Goal: Transaction & Acquisition: Purchase product/service

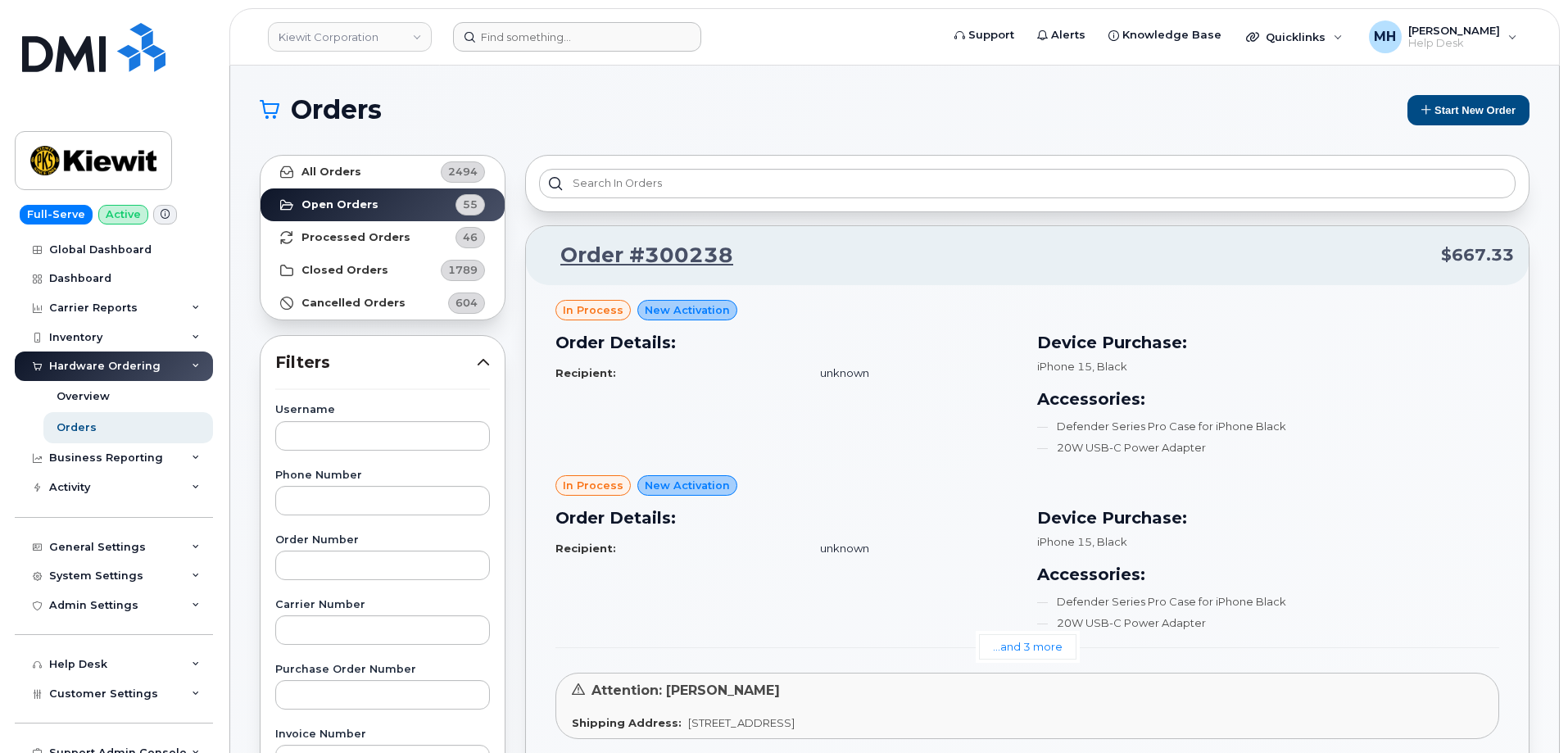
scroll to position [163, 0]
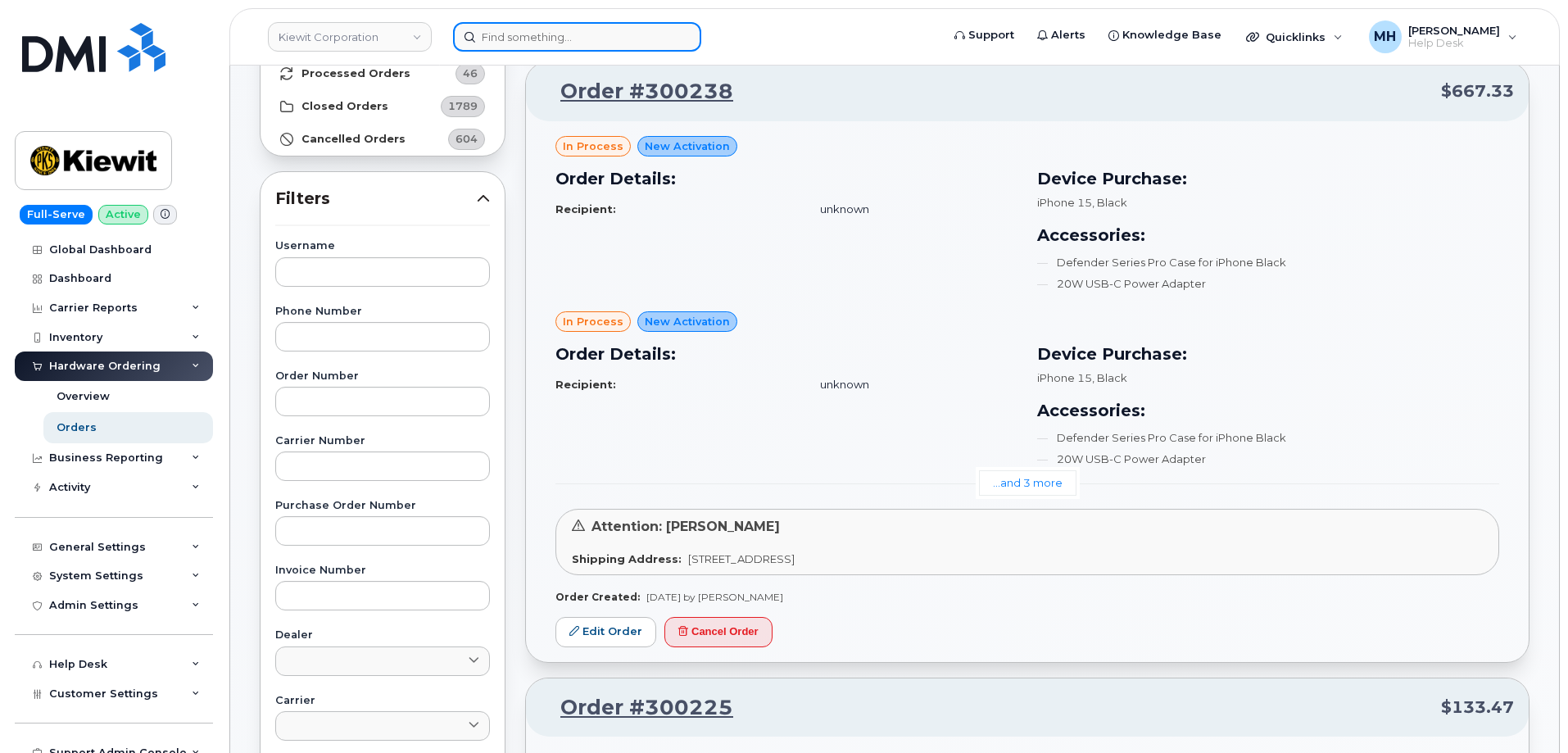
click at [489, 49] on input at bounding box center [577, 37] width 248 height 30
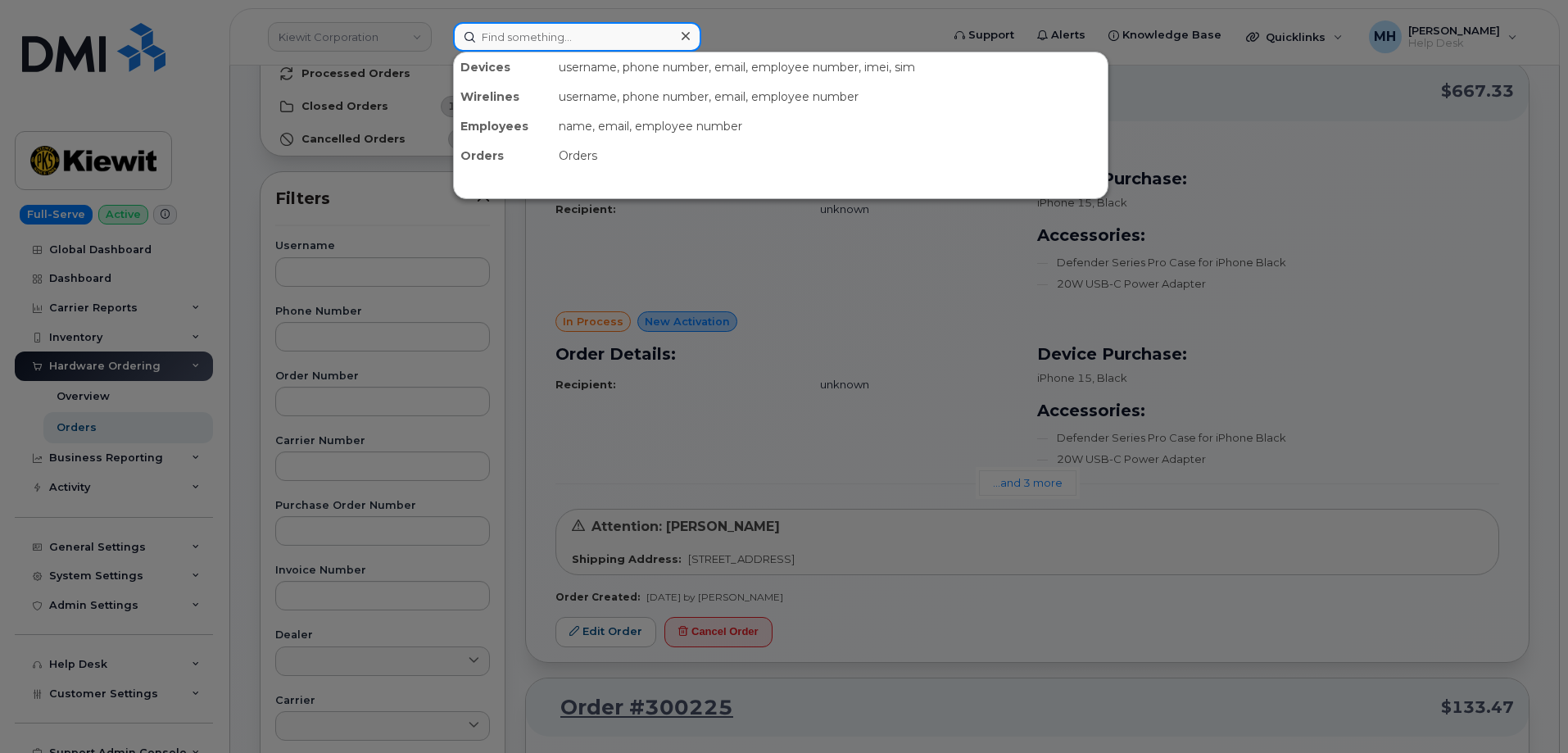
paste input "[PERSON_NAME]"
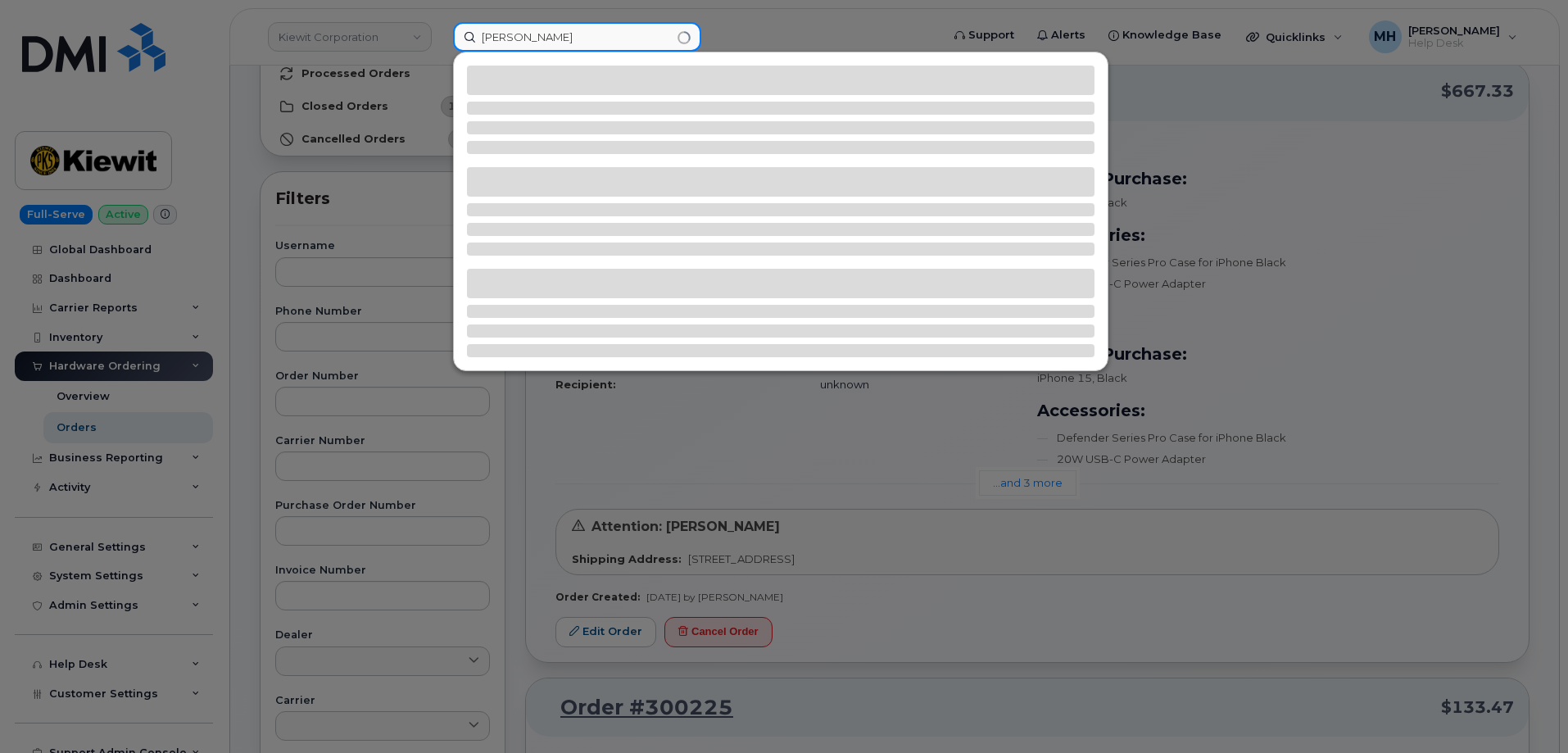
type input "[PERSON_NAME]"
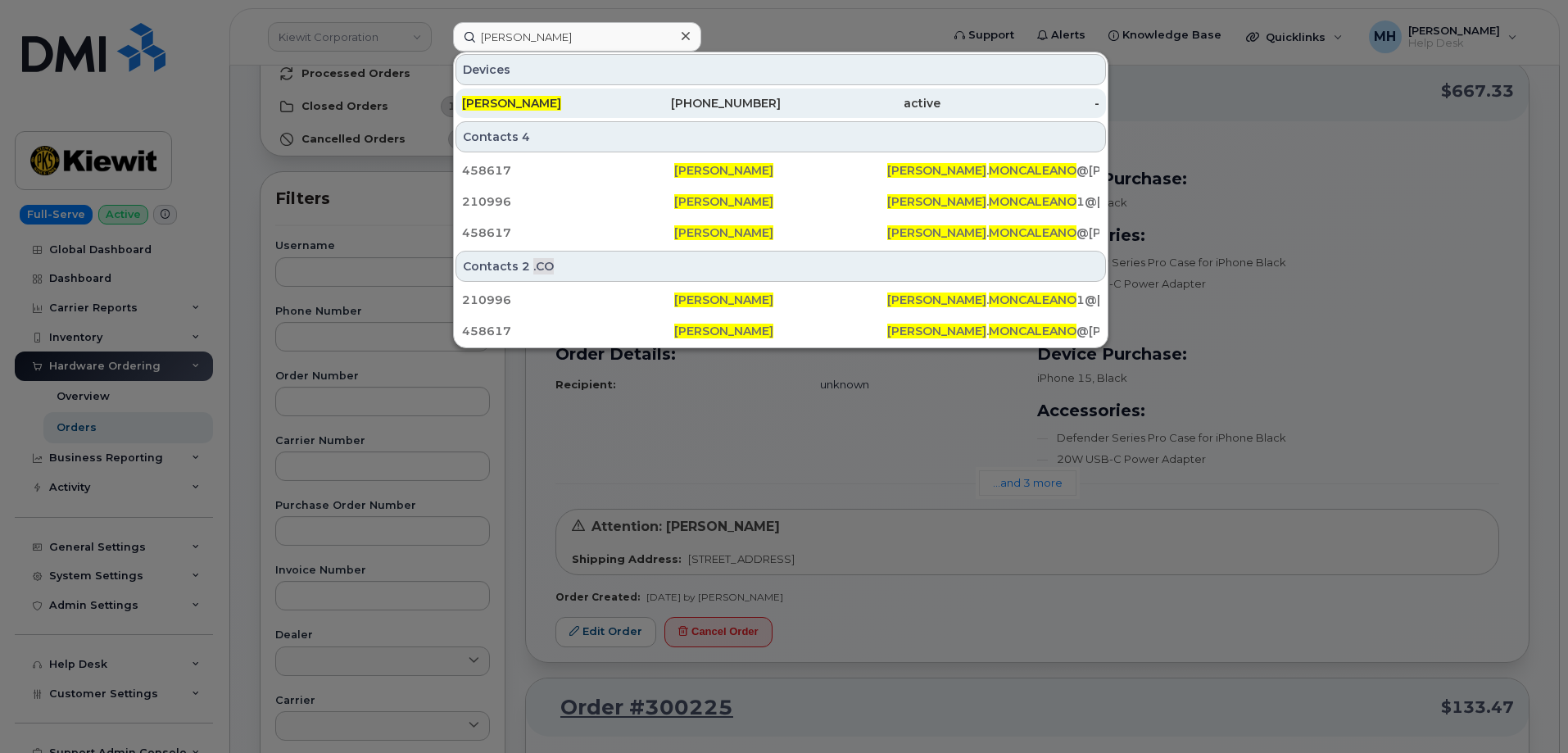
click at [658, 111] on div "531-232-7753" at bounding box center [701, 103] width 160 height 30
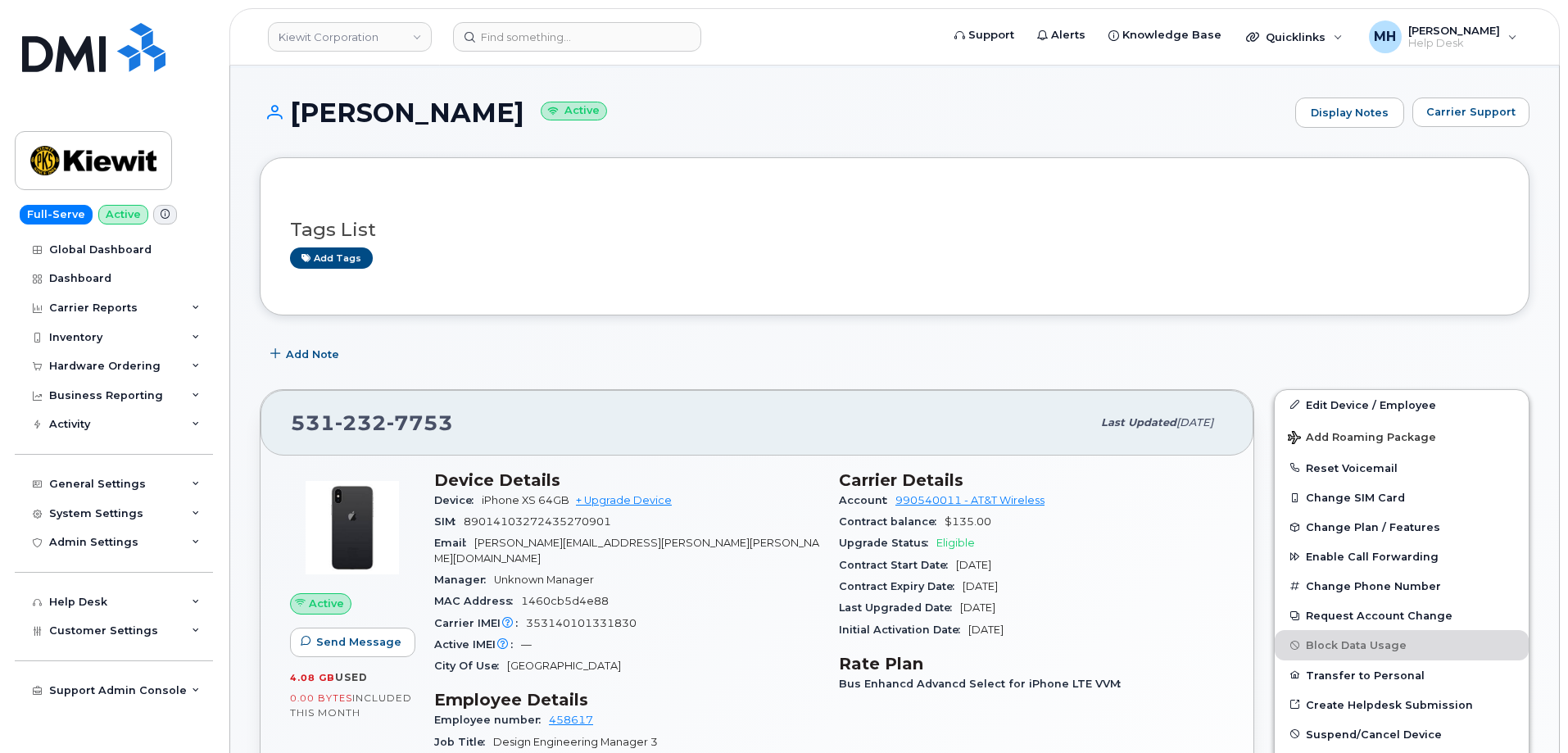
scroll to position [163, 0]
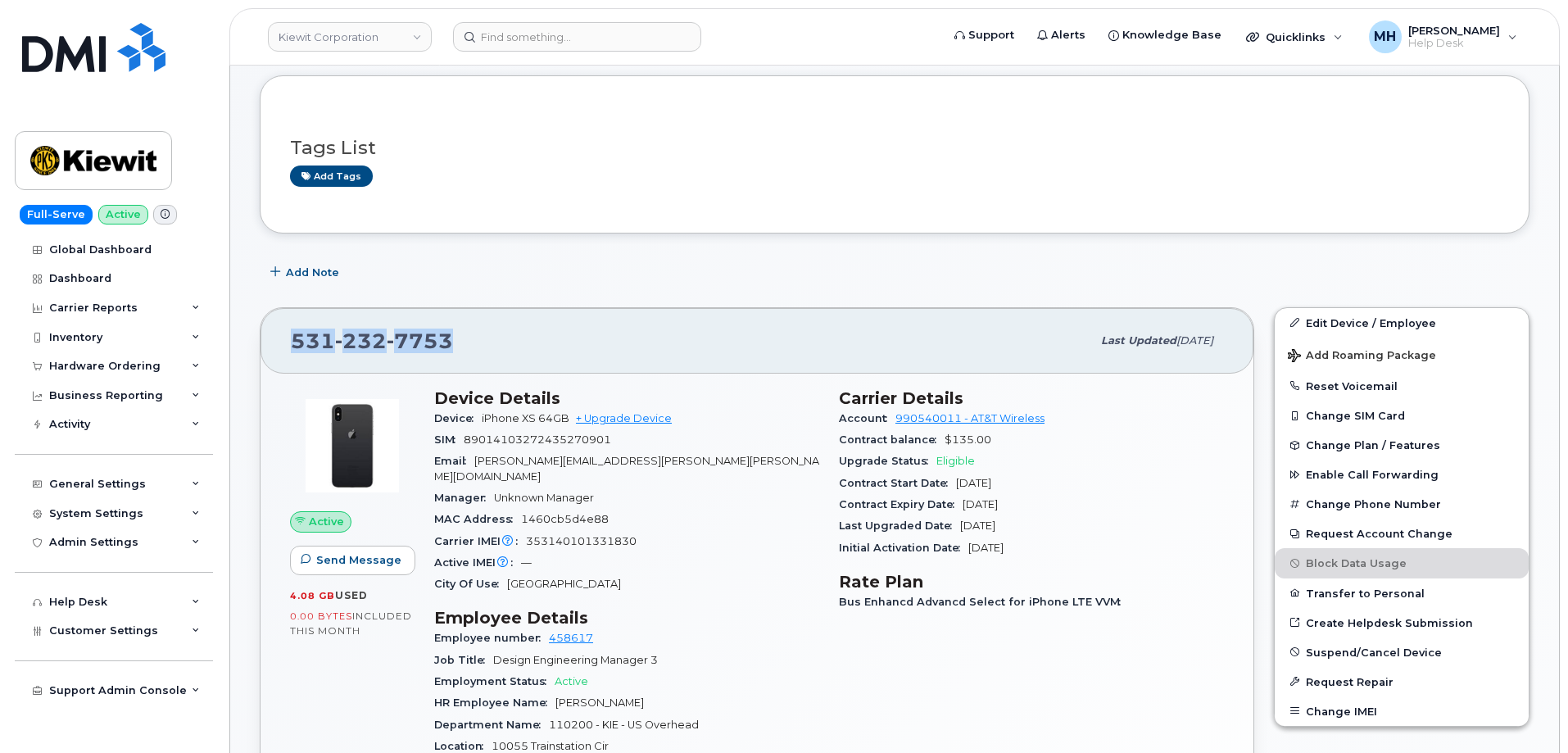
drag, startPoint x: 468, startPoint y: 345, endPoint x: 297, endPoint y: 341, distance: 171.0
click at [297, 341] on div "531 232 7753" at bounding box center [691, 340] width 801 height 34
copy span "531 232 7753"
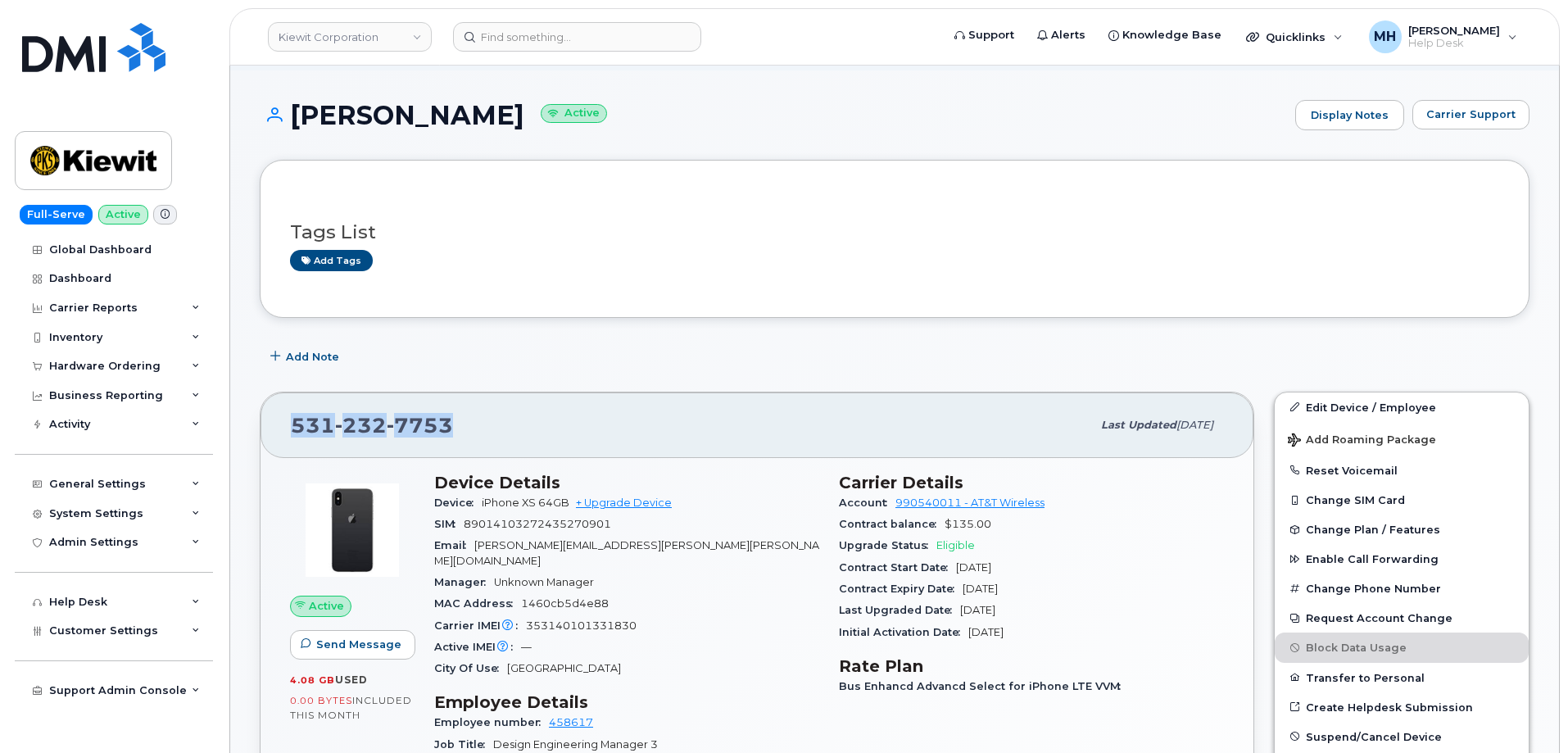
scroll to position [0, 0]
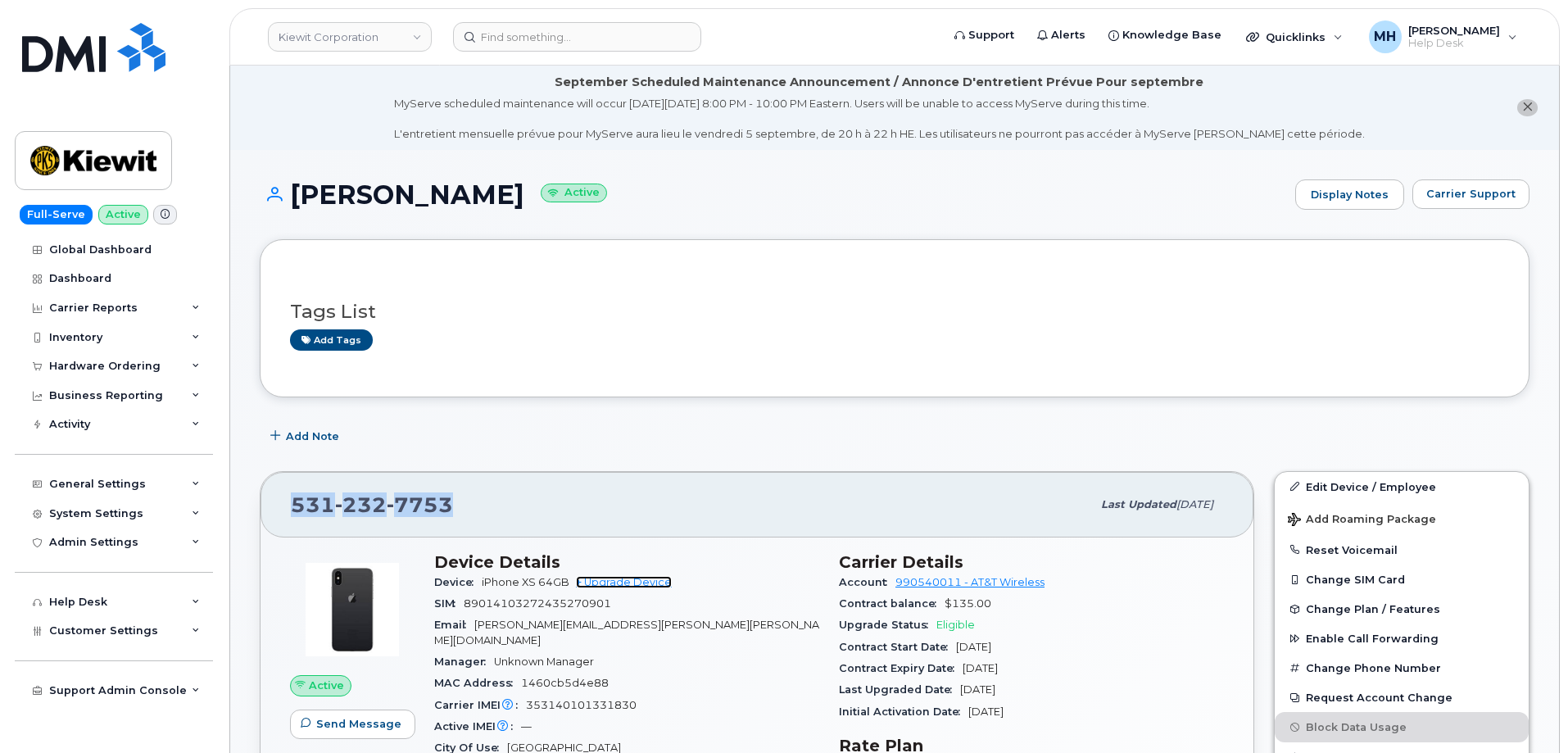
click at [617, 578] on link "+ Upgrade Device" at bounding box center [624, 582] width 96 height 13
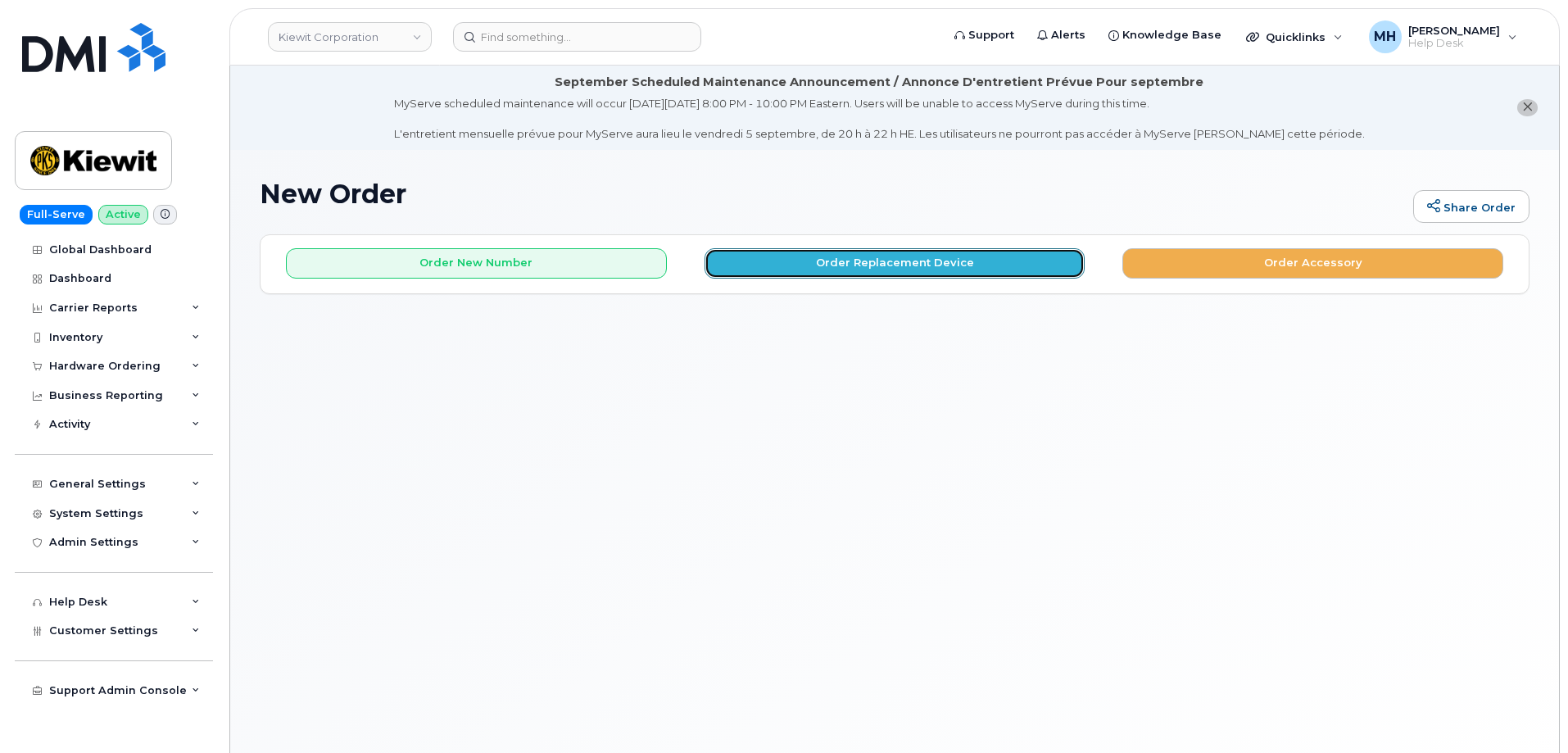
click at [968, 245] on div "Order New Number Order Replacement Device Order Accessory" at bounding box center [895, 256] width 1268 height 43
click at [849, 259] on button "Order Replacement Device" at bounding box center [895, 264] width 381 height 31
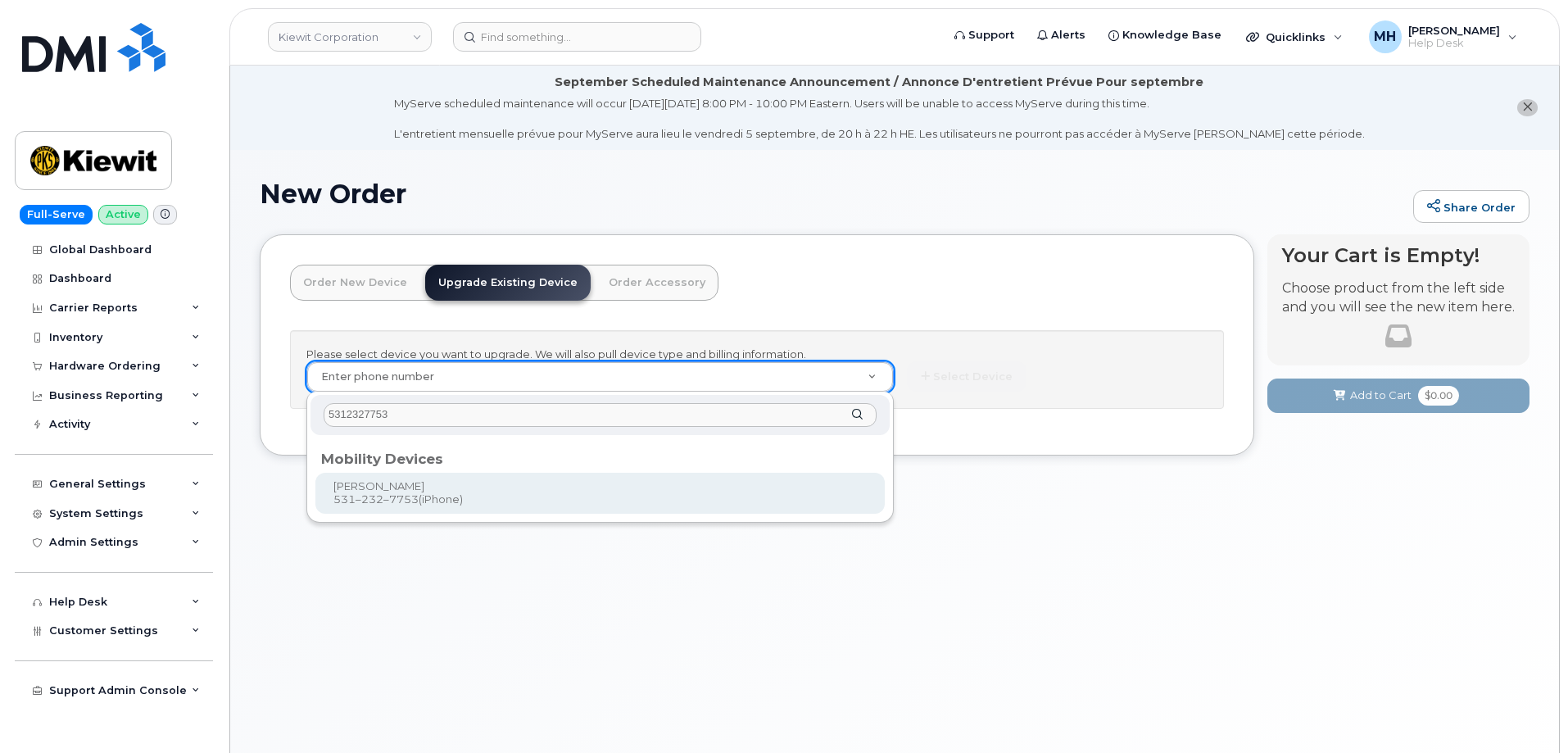
type input "5312327753"
type input "1120341"
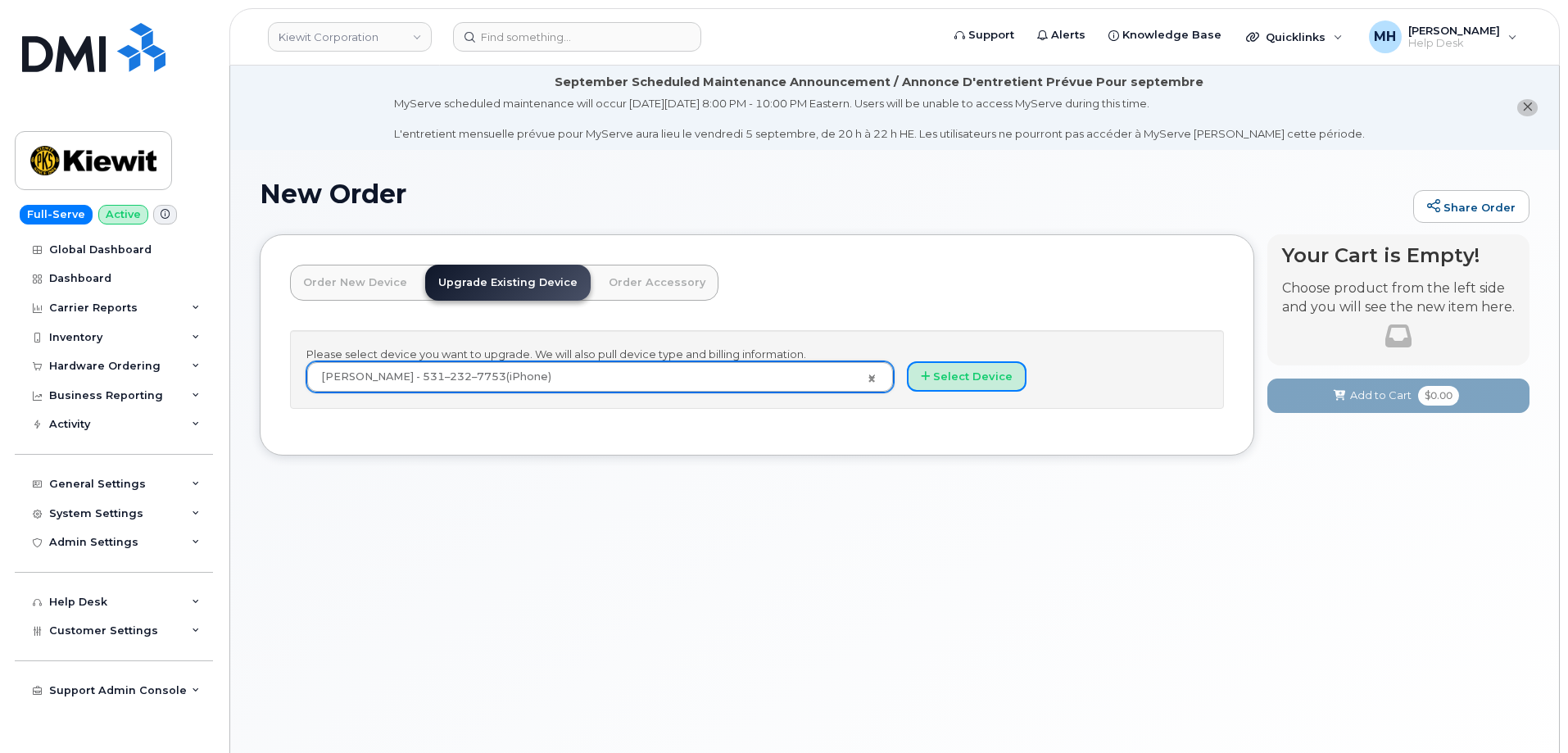
click at [986, 382] on button "Select Device" at bounding box center [967, 376] width 119 height 31
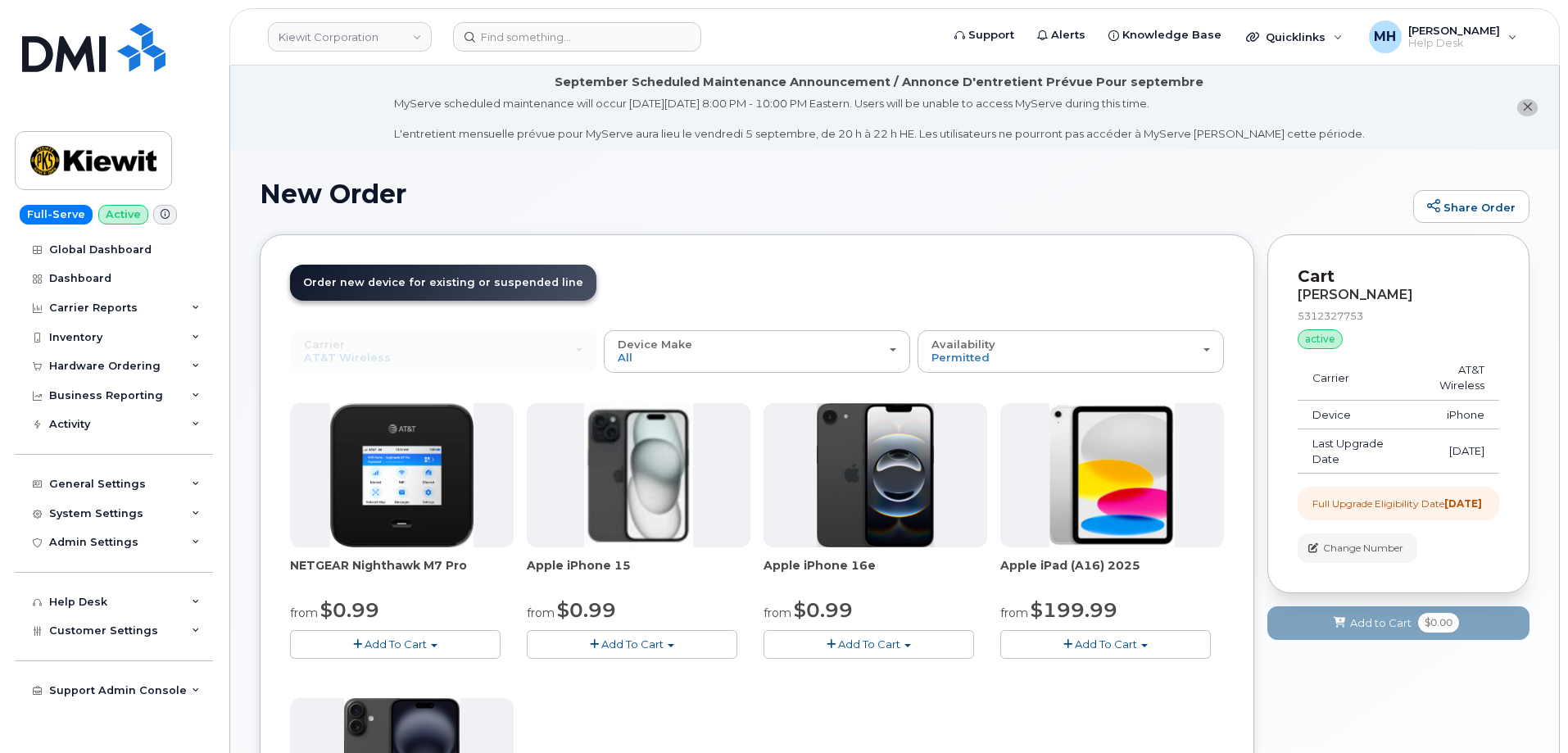
click at [840, 642] on span "Add To Cart" at bounding box center [868, 644] width 62 height 14
click at [856, 674] on link "$0.99 - 2 Year Upgrade (128GB)" at bounding box center [870, 674] width 206 height 21
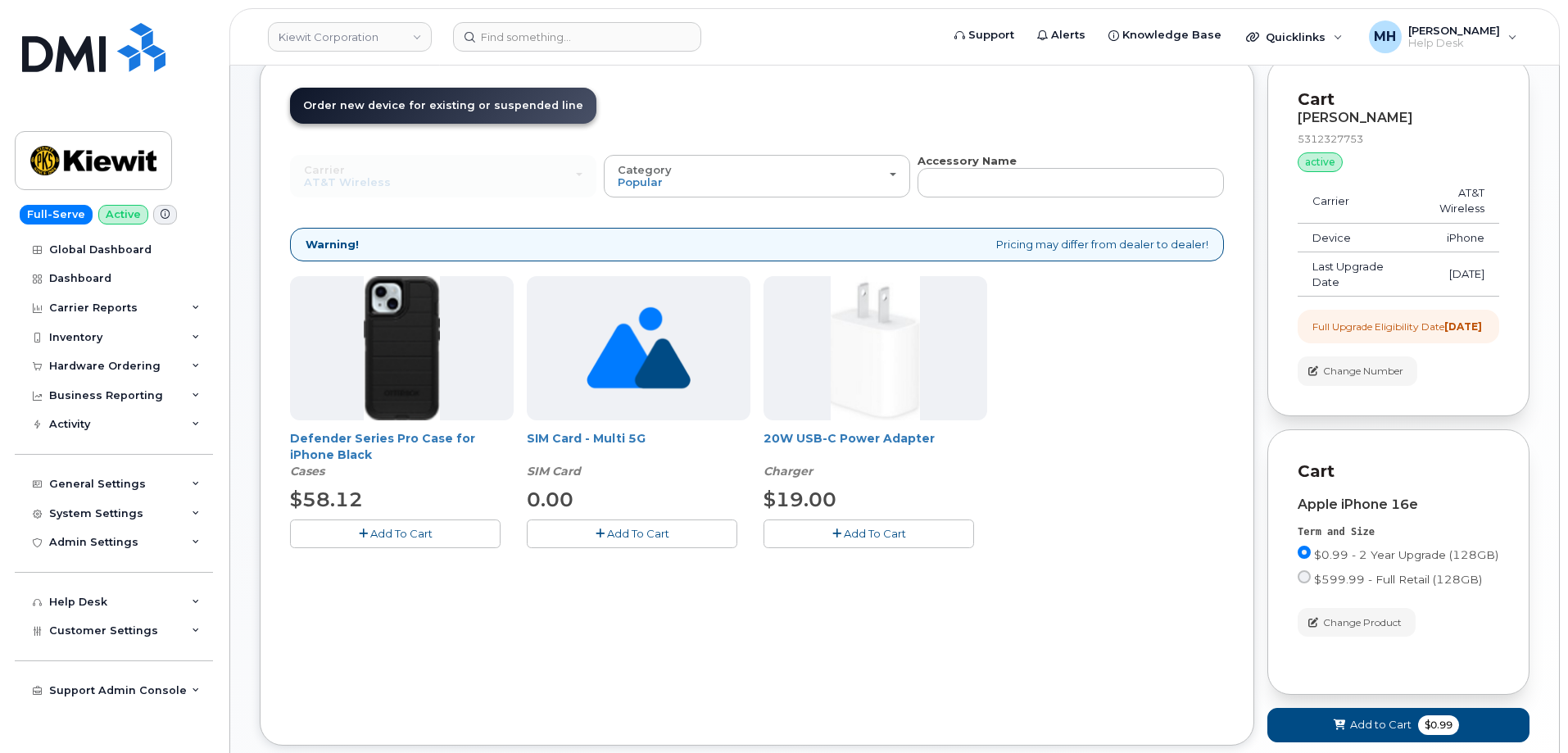
scroll to position [246, 0]
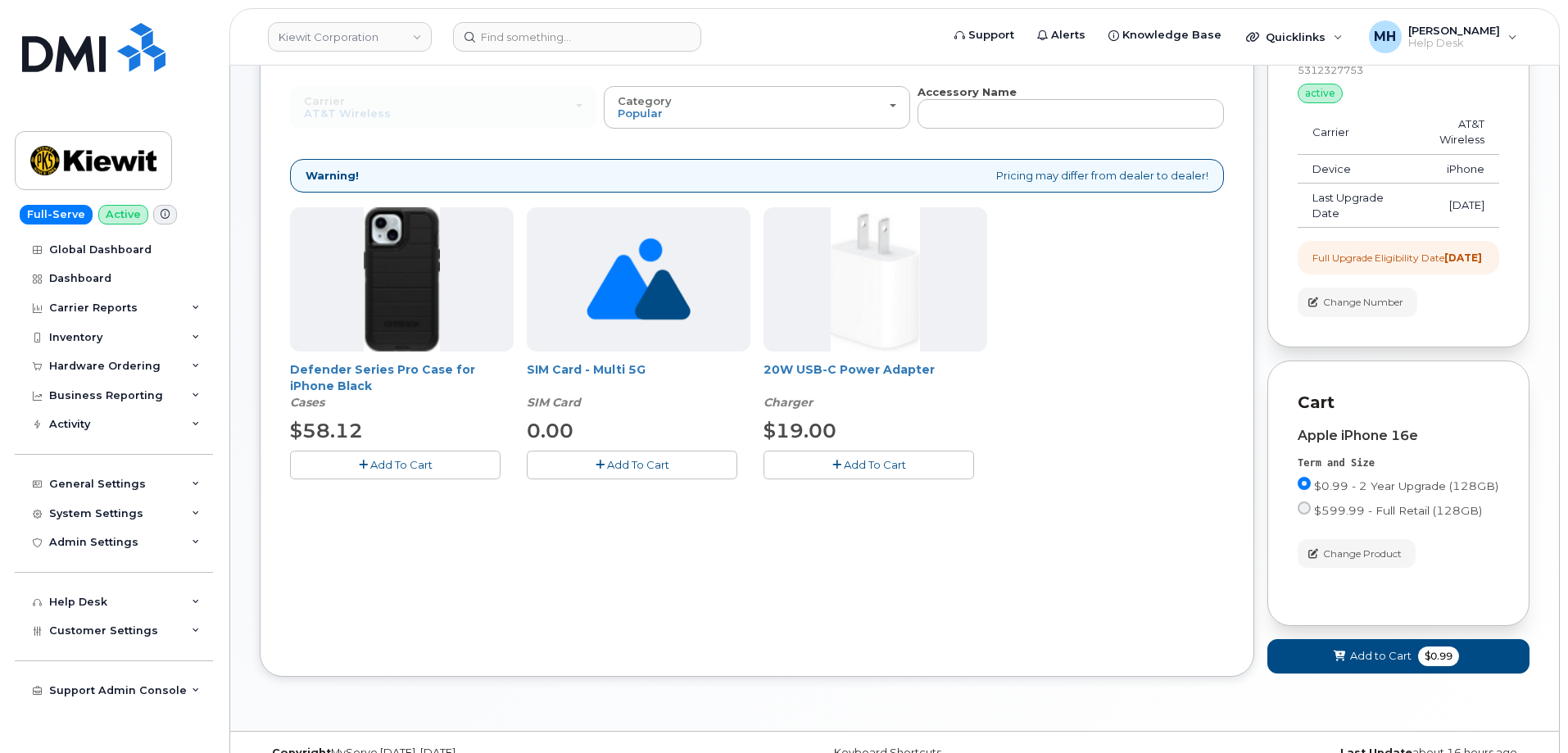
click at [439, 474] on button "Add To Cart" at bounding box center [394, 465] width 210 height 29
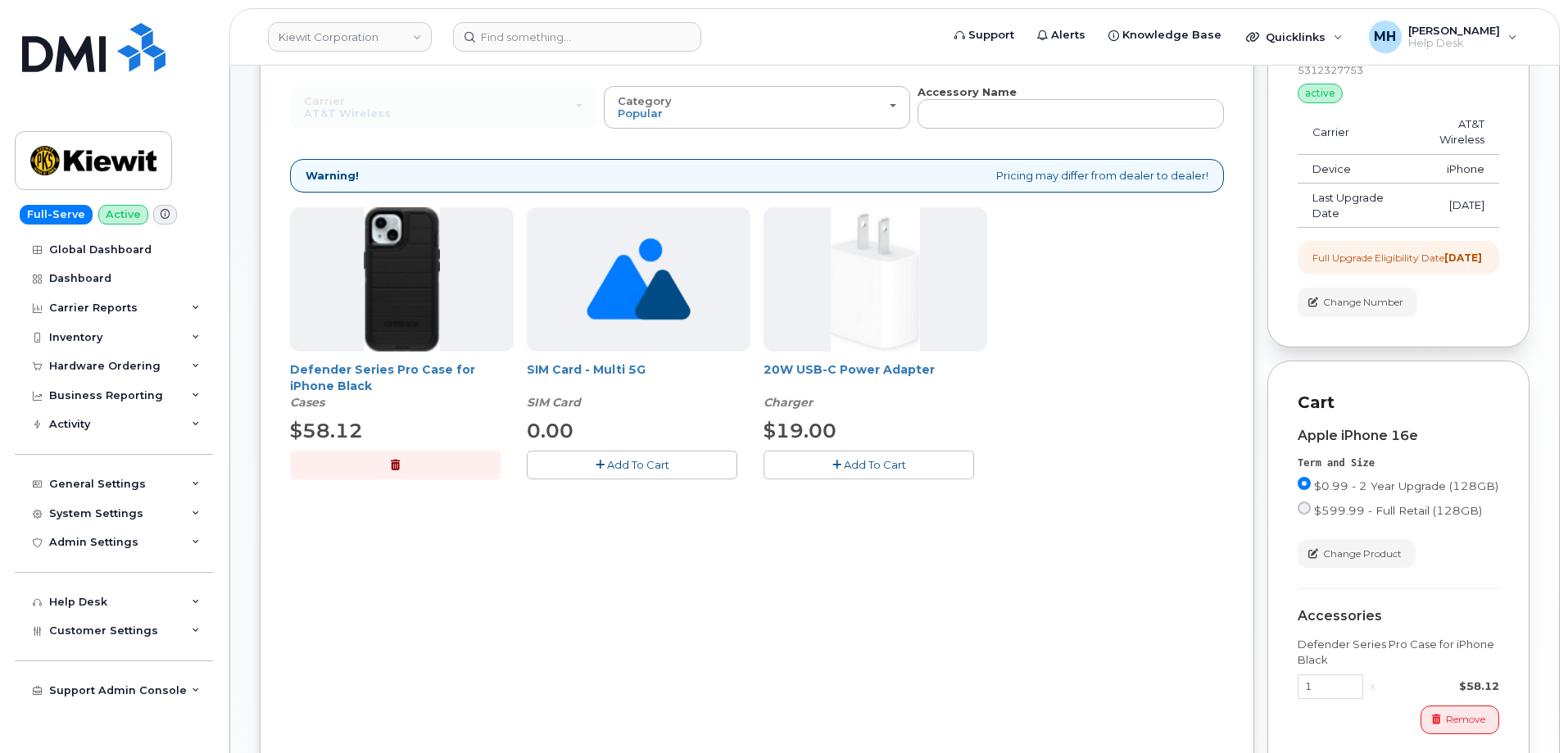
click at [931, 478] on button "Add To Cart" at bounding box center [868, 465] width 210 height 29
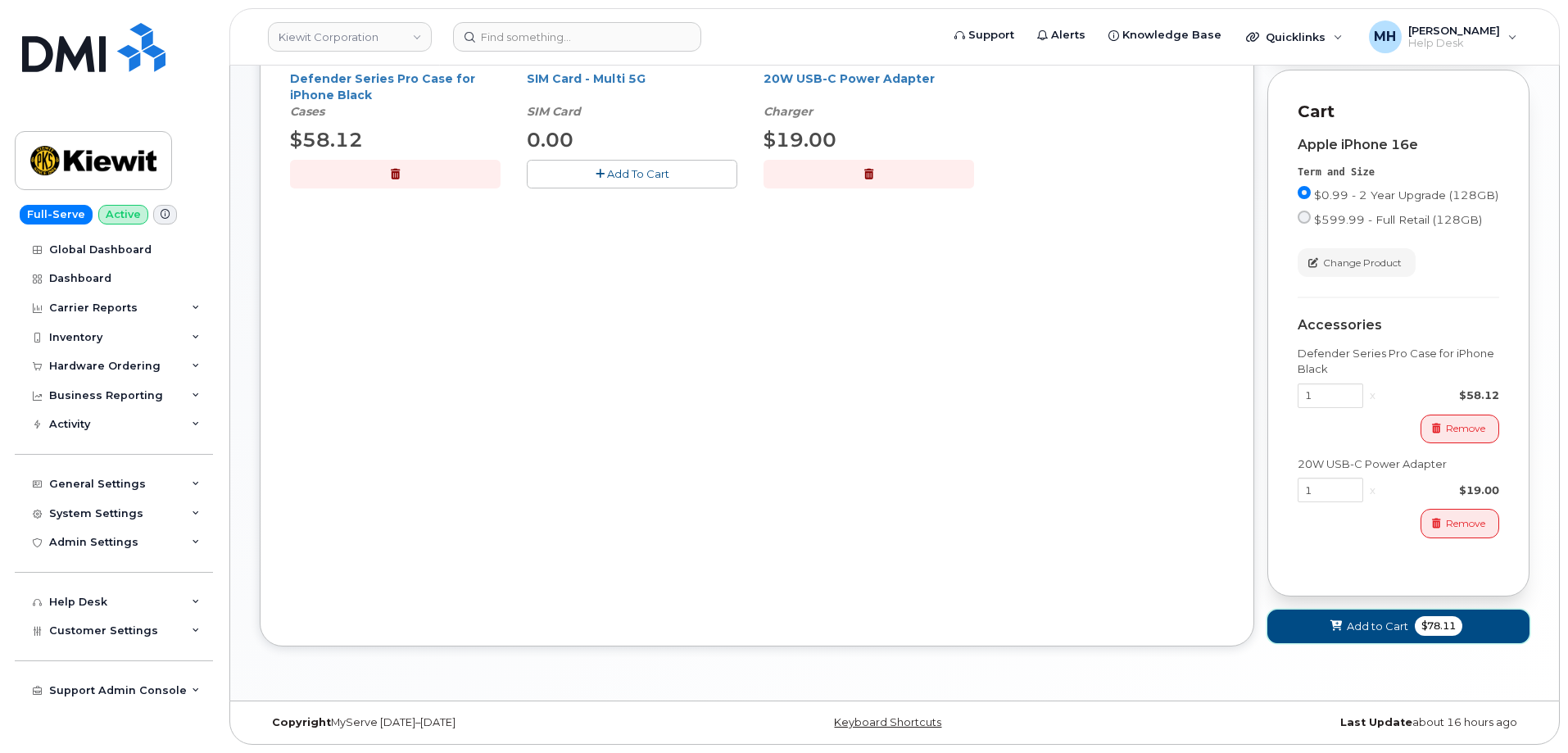
click at [1364, 636] on button "Add to Cart $78.11" at bounding box center [1398, 626] width 262 height 33
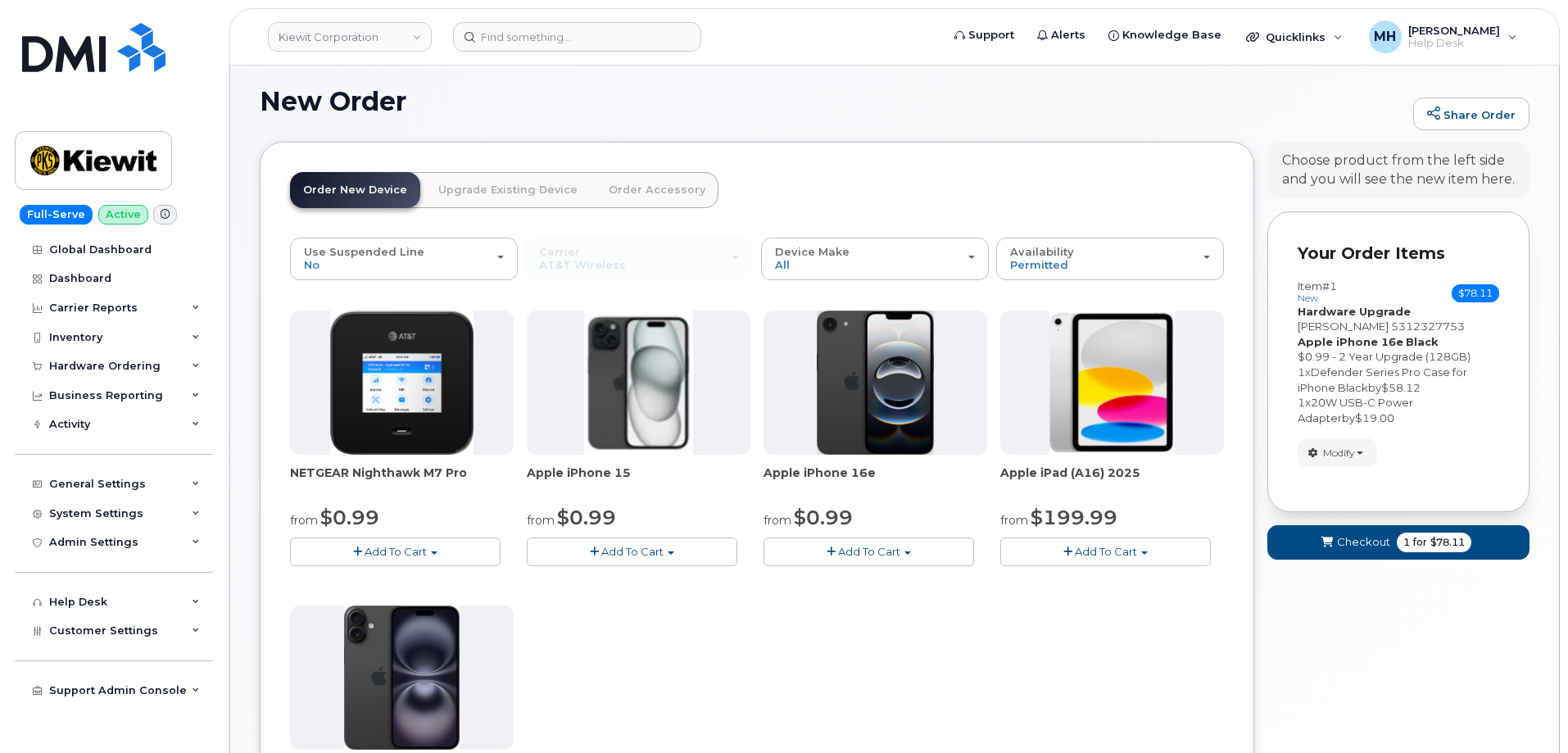
scroll to position [535, 0]
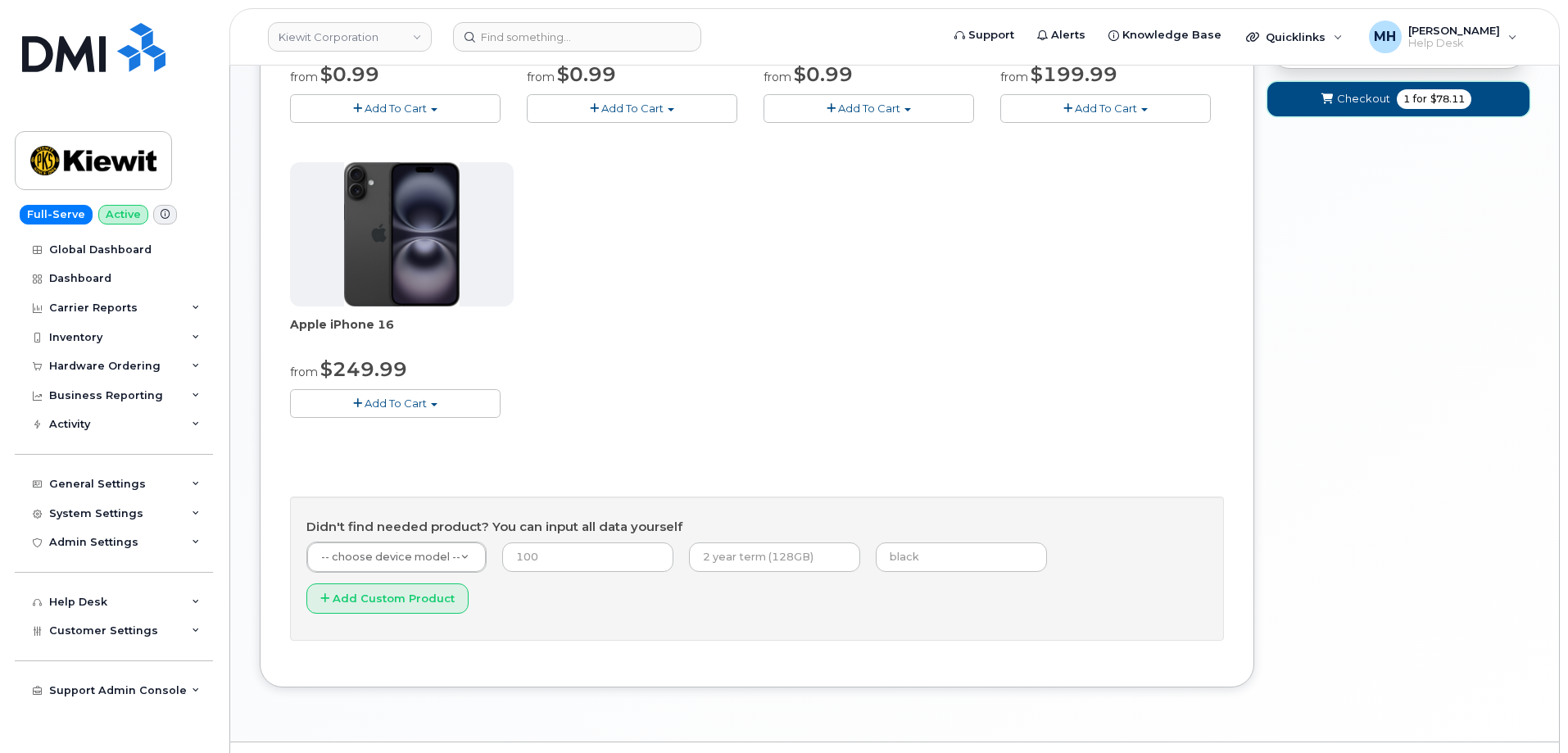
click at [1346, 107] on span "Checkout" at bounding box center [1363, 98] width 53 height 15
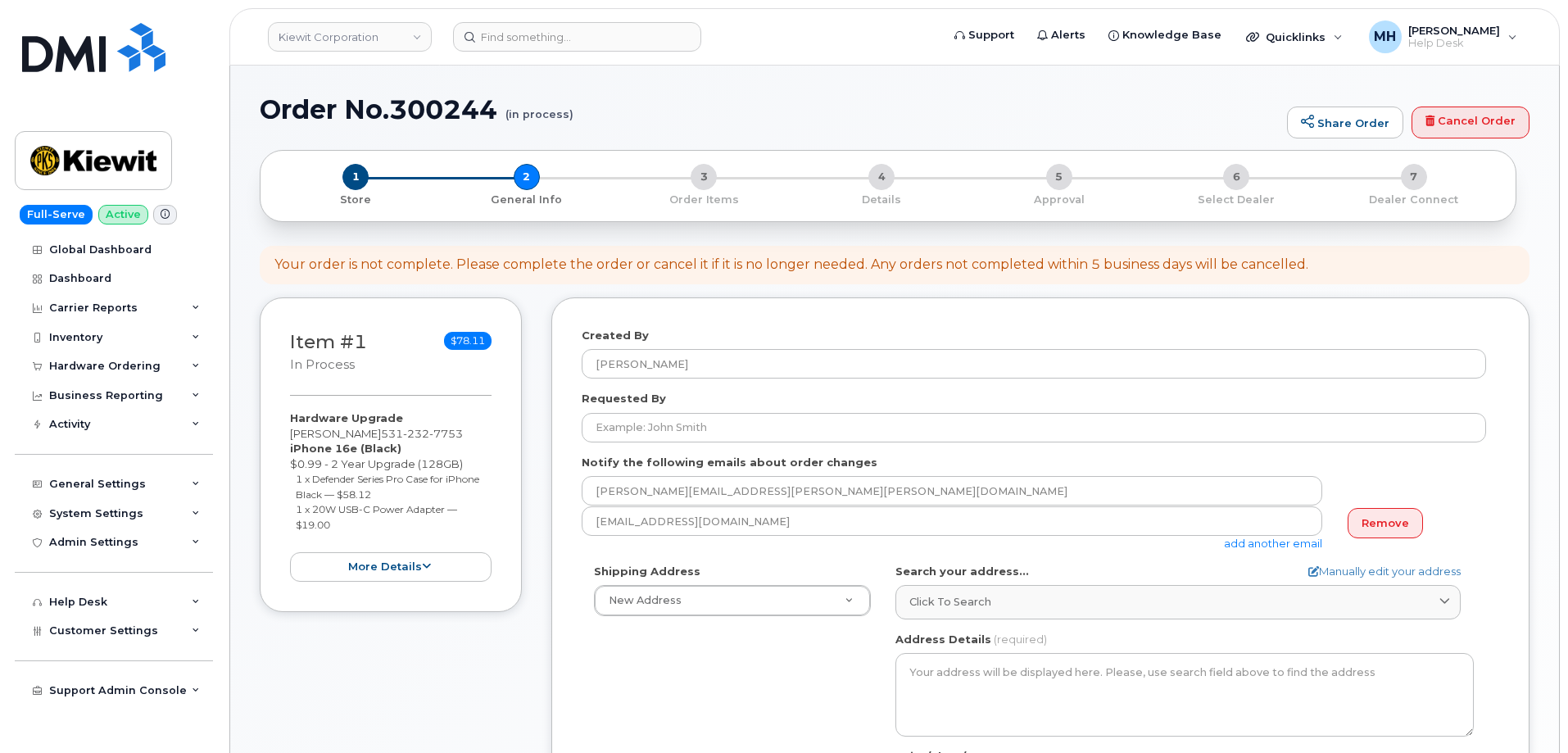
select select
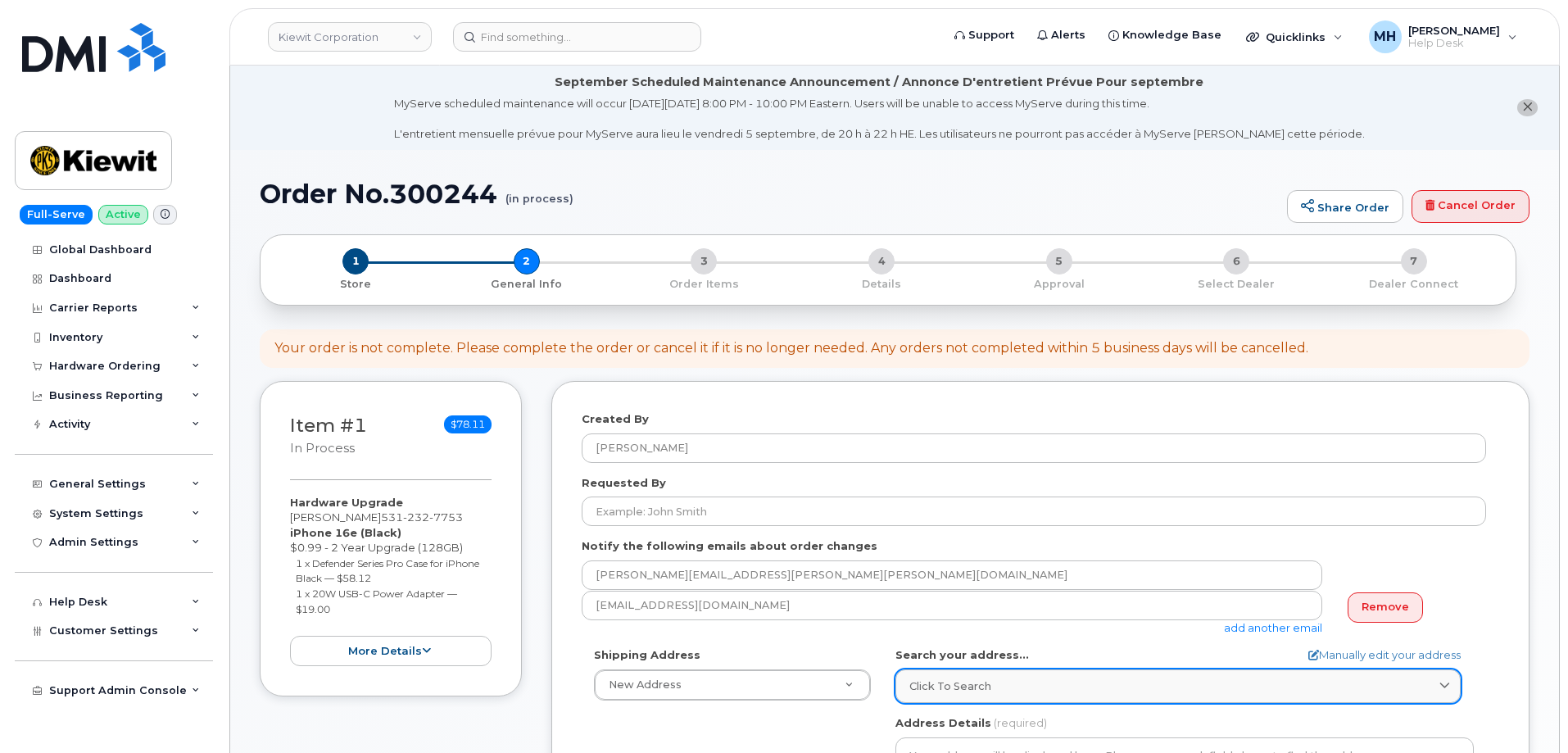
click at [966, 677] on link "Click to search" at bounding box center [1178, 685] width 565 height 33
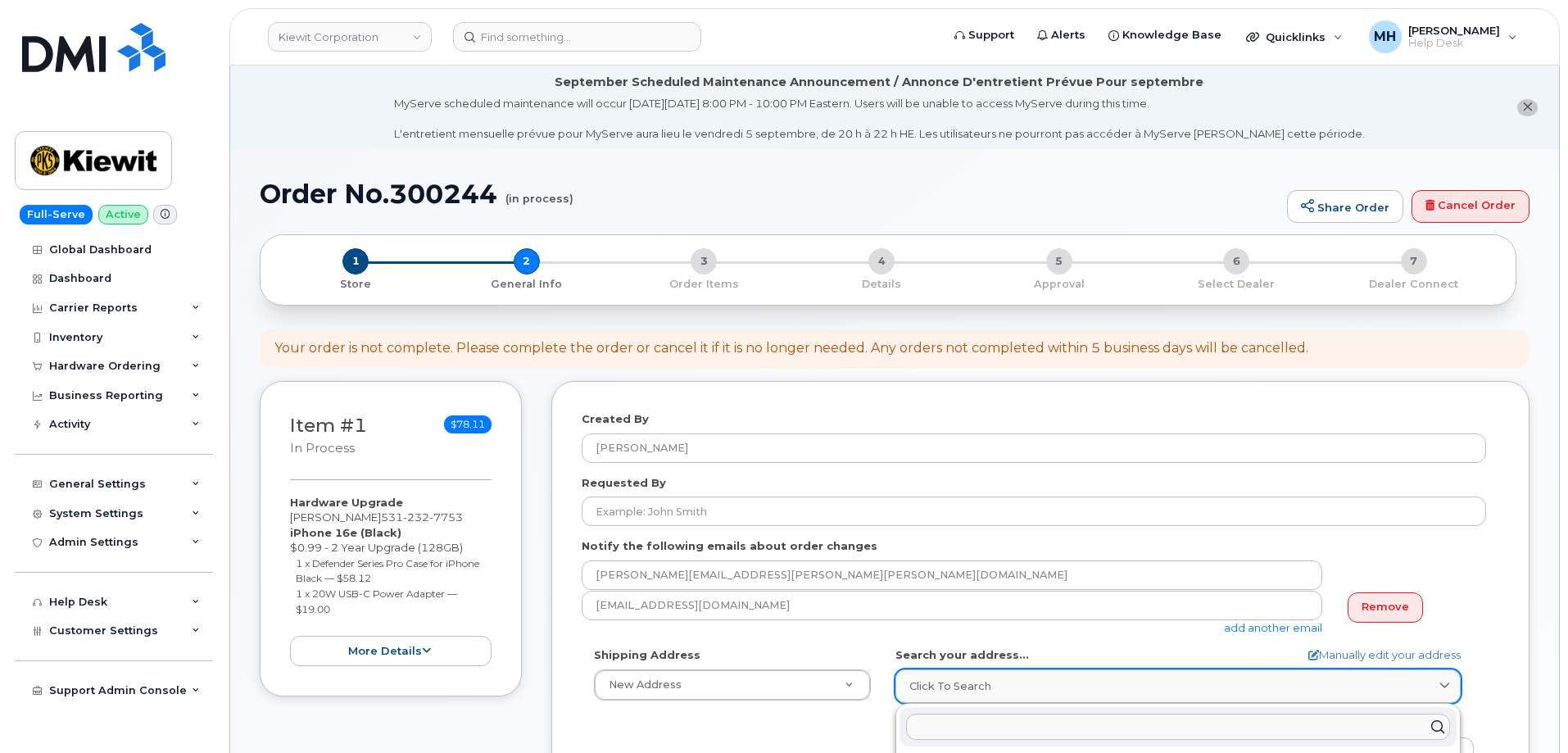
paste input "[STREET_ADDRESS]"
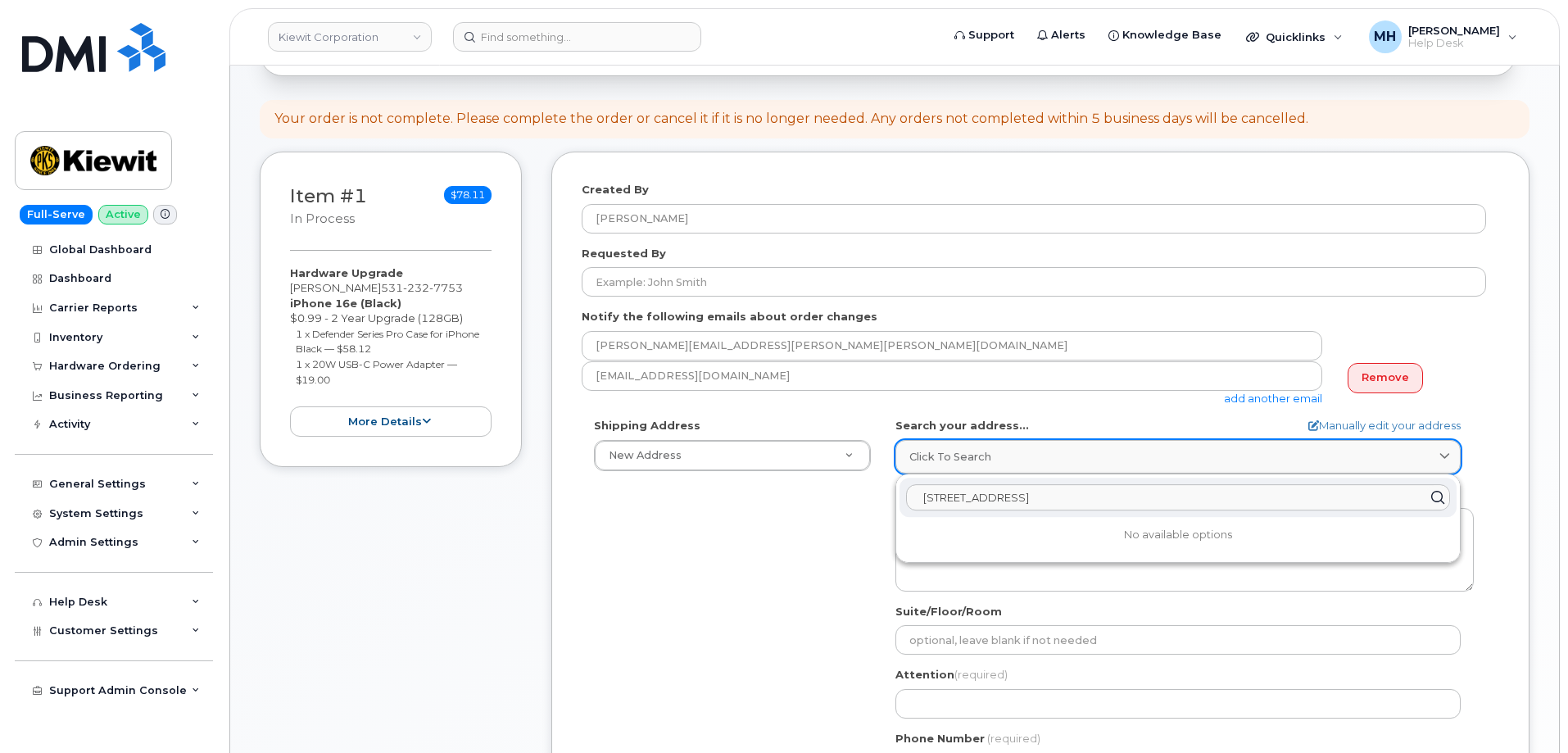
scroll to position [246, 0]
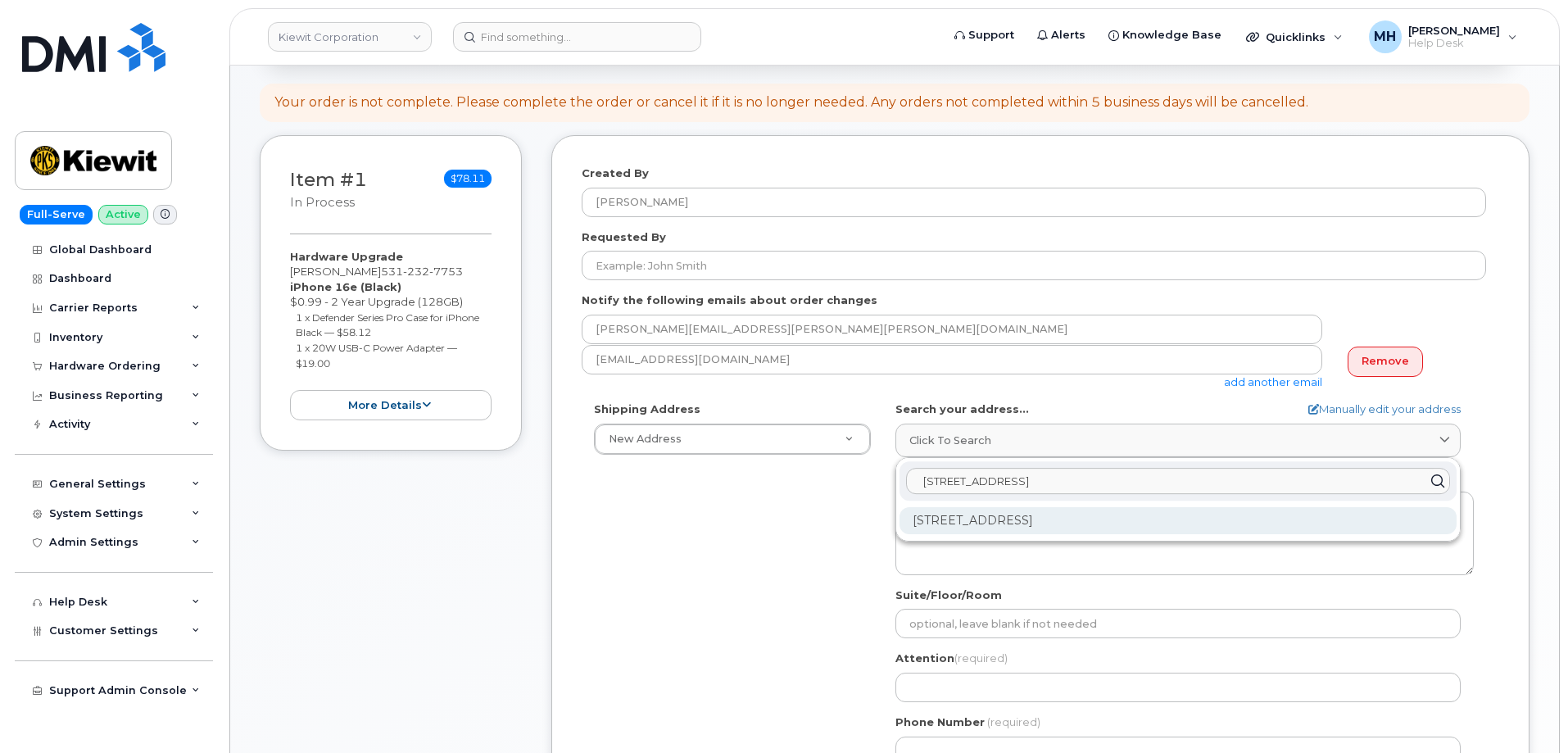
type input "11134 Rustic Timber Loop San Antonio, FL 33576"
click at [1009, 521] on div "11134 Rustic Timber Loop San Antonio FL 33576-7393" at bounding box center [1177, 521] width 557 height 27
select select
type textarea "11134 Rustic Timber Loop SAN ANTONIO FL 33576-7393 UNITED STATES"
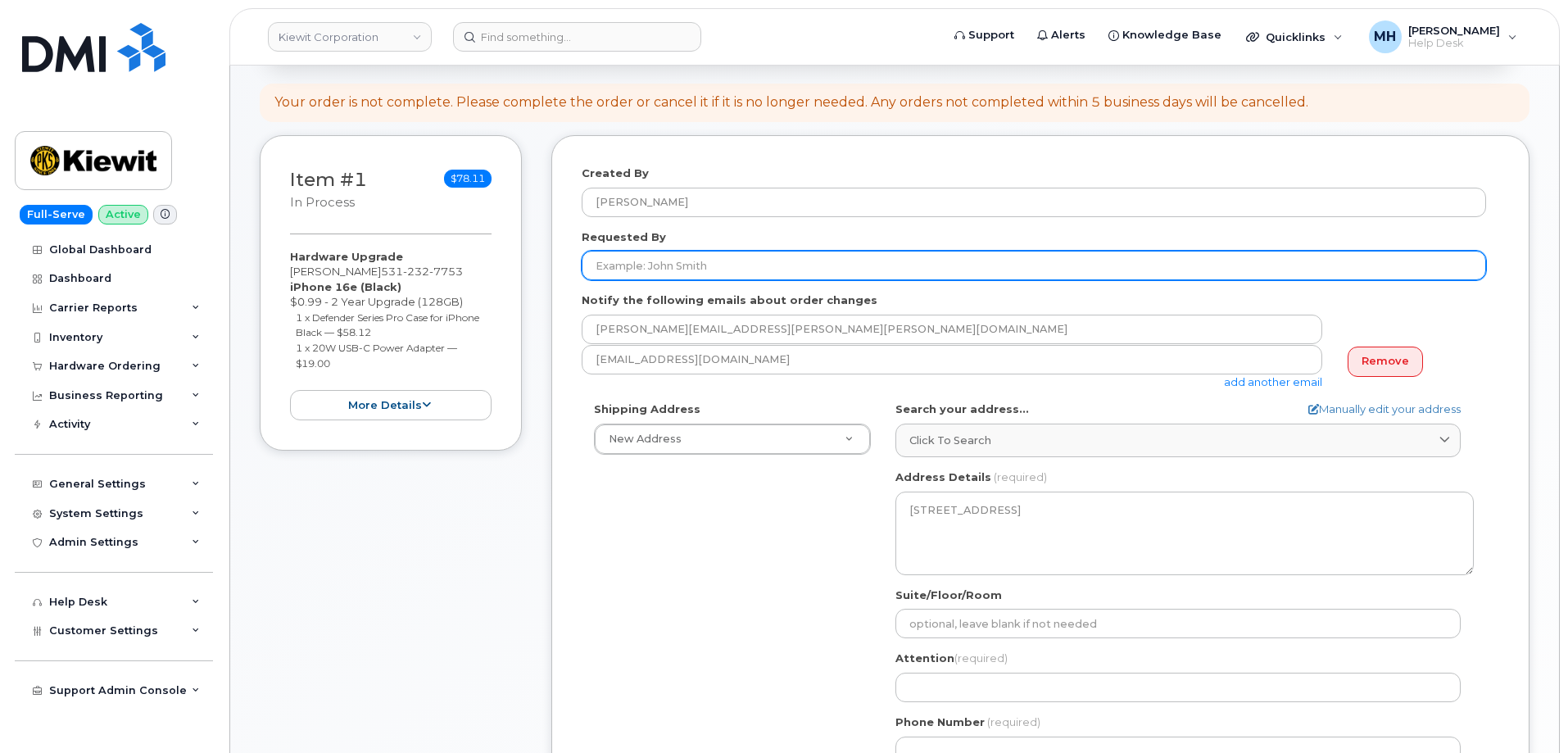
click at [685, 257] on input "Requested By" at bounding box center [1034, 265] width 905 height 30
paste input "[PERSON_NAME]"
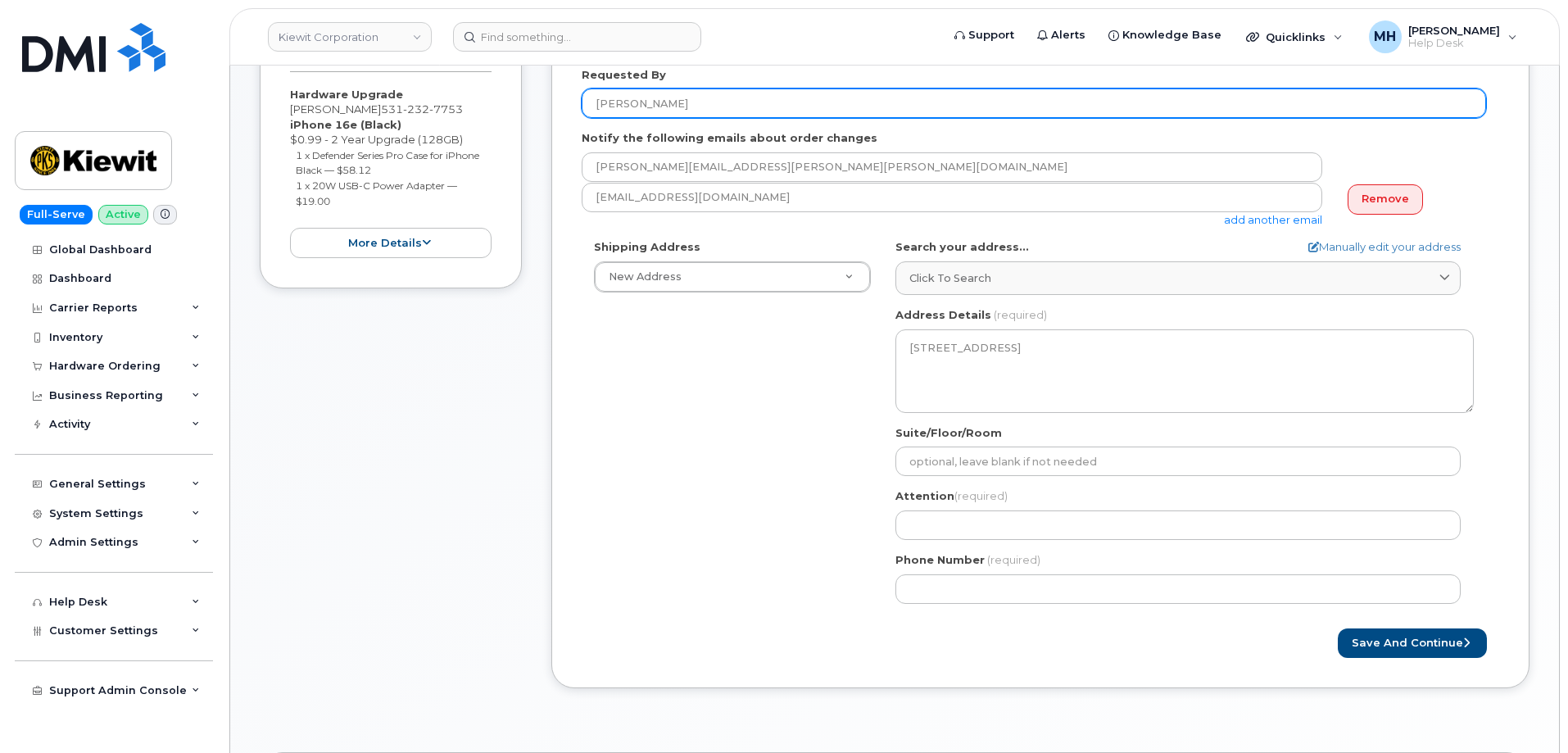
scroll to position [491, 0]
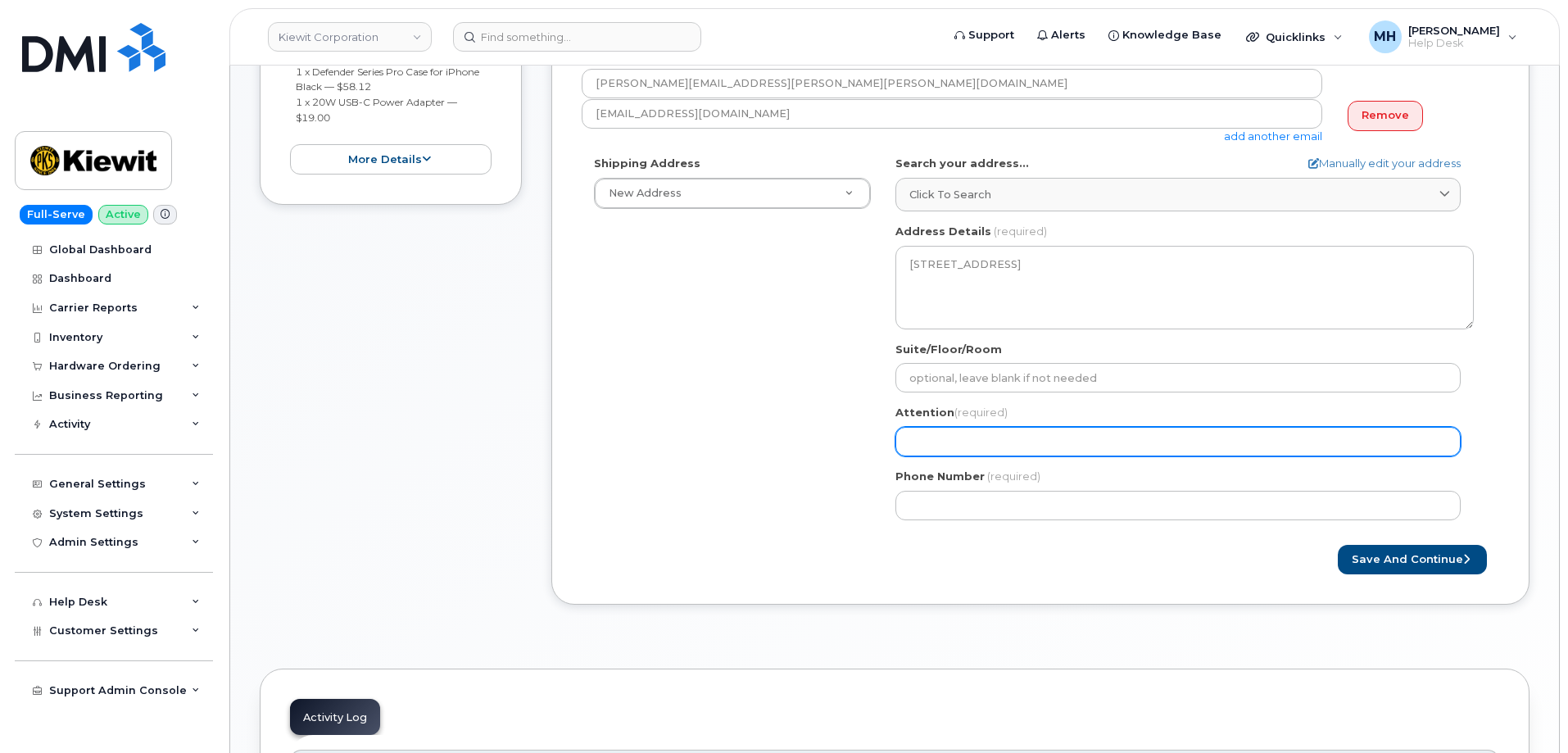
type input "[PERSON_NAME]"
click at [969, 446] on input "Attention (required)" at bounding box center [1178, 442] width 565 height 30
paste input "[PERSON_NAME]"
select select
type input "[PERSON_NAME]"
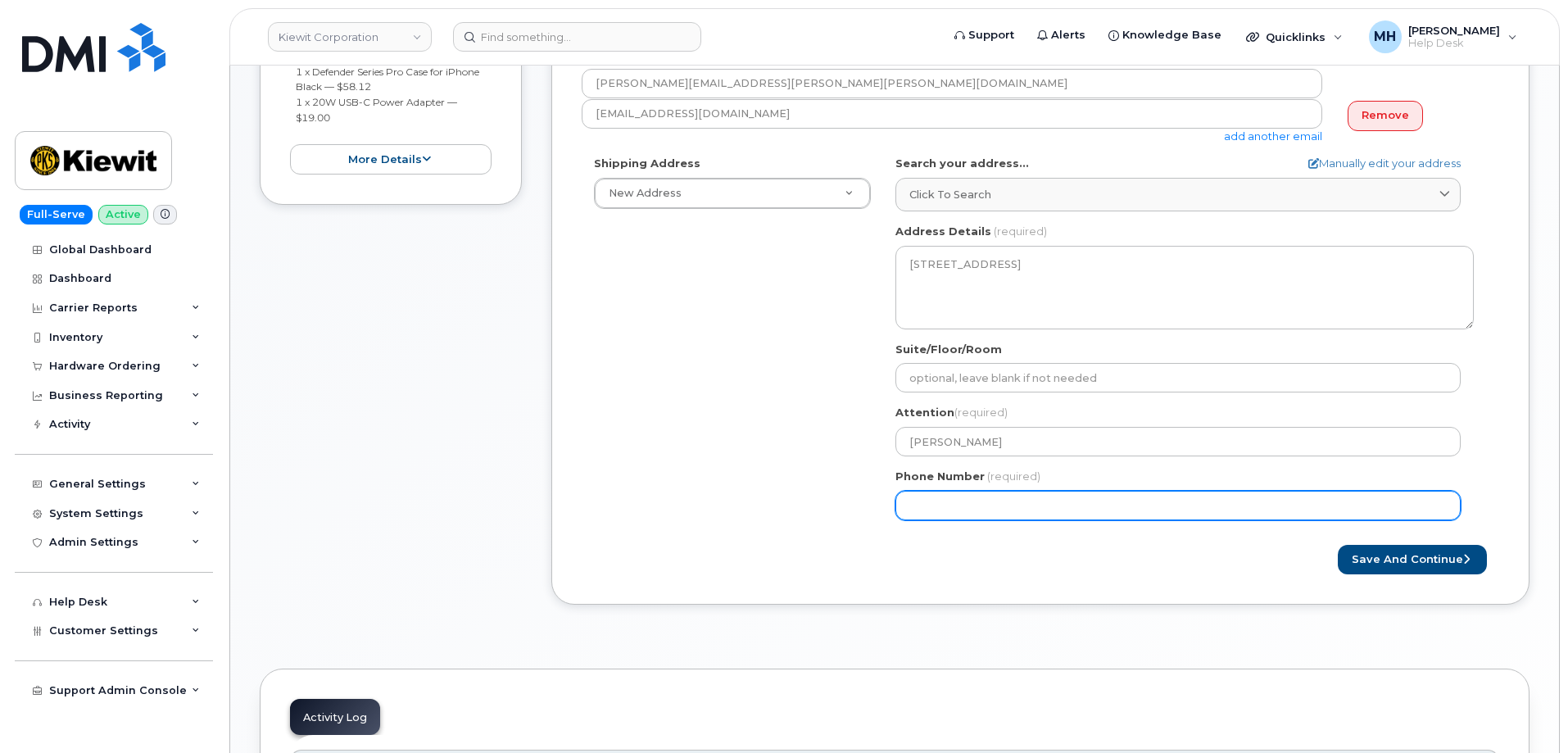
click at [922, 516] on input "Phone Number" at bounding box center [1178, 506] width 565 height 30
paste input "5312327753"
click at [965, 510] on input "Phone Number" at bounding box center [1178, 506] width 565 height 30
select select
type input "5312327753"
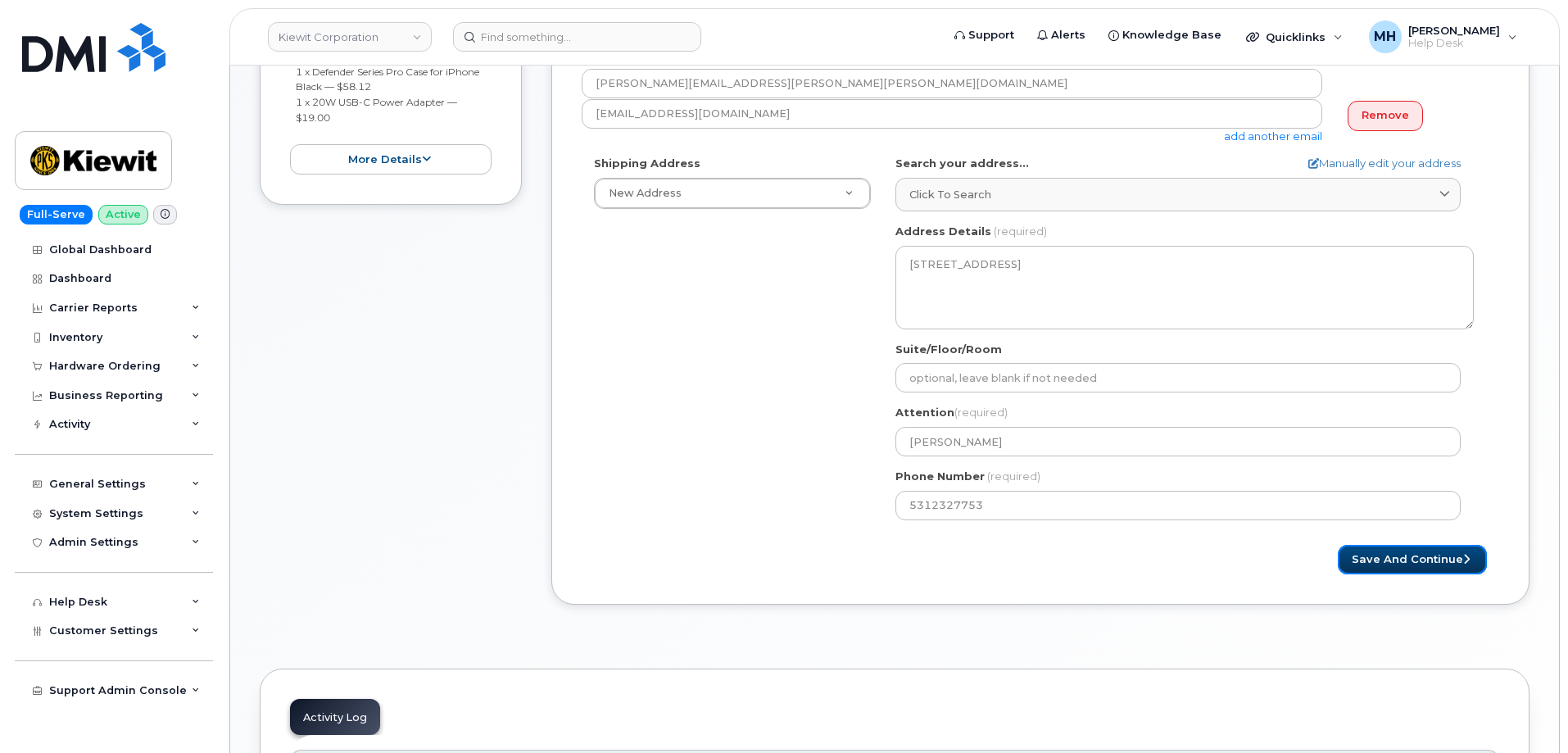
drag, startPoint x: 1369, startPoint y: 551, endPoint x: 1297, endPoint y: 569, distance: 74.2
click at [1369, 552] on button "Save and Continue" at bounding box center [1412, 560] width 149 height 31
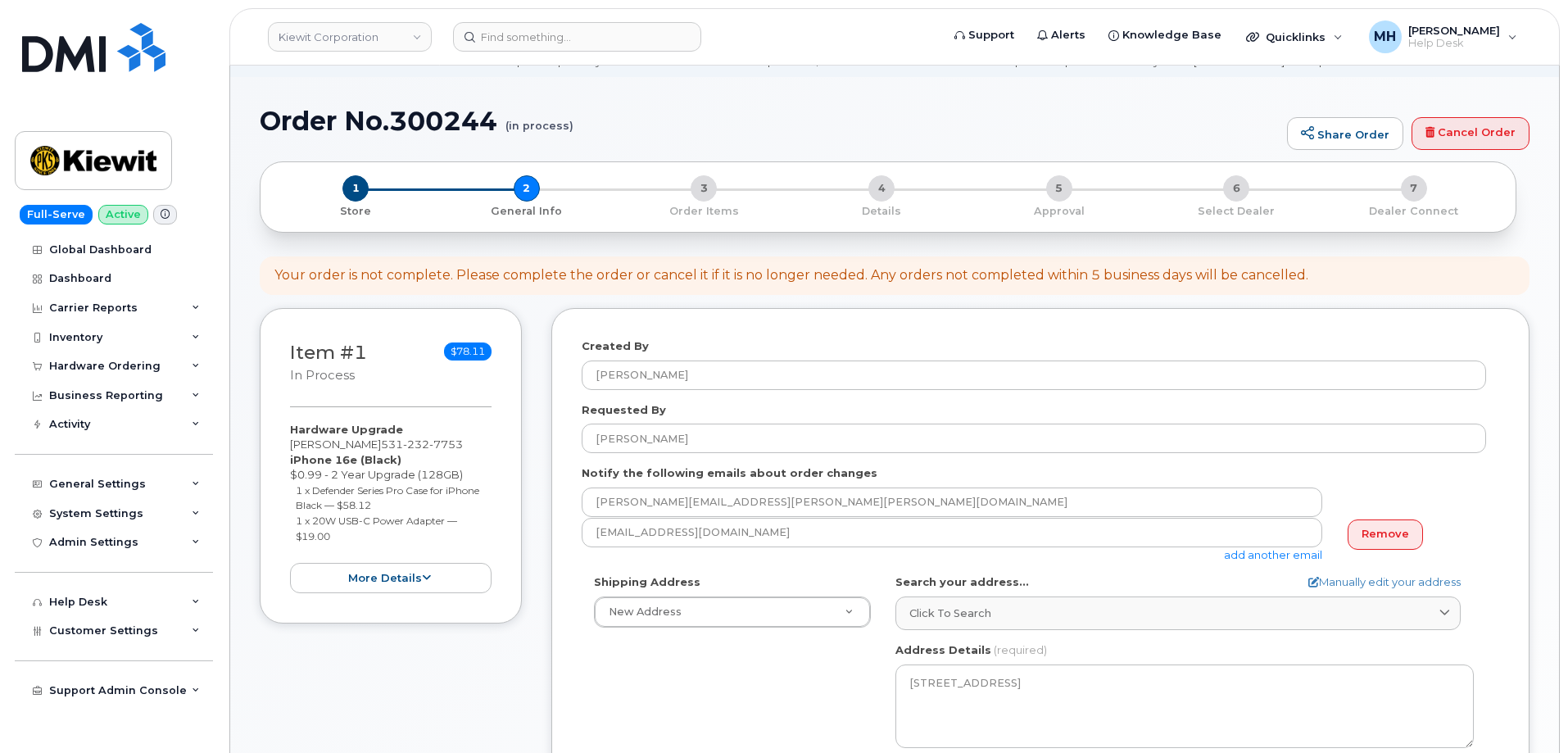
scroll to position [0, 0]
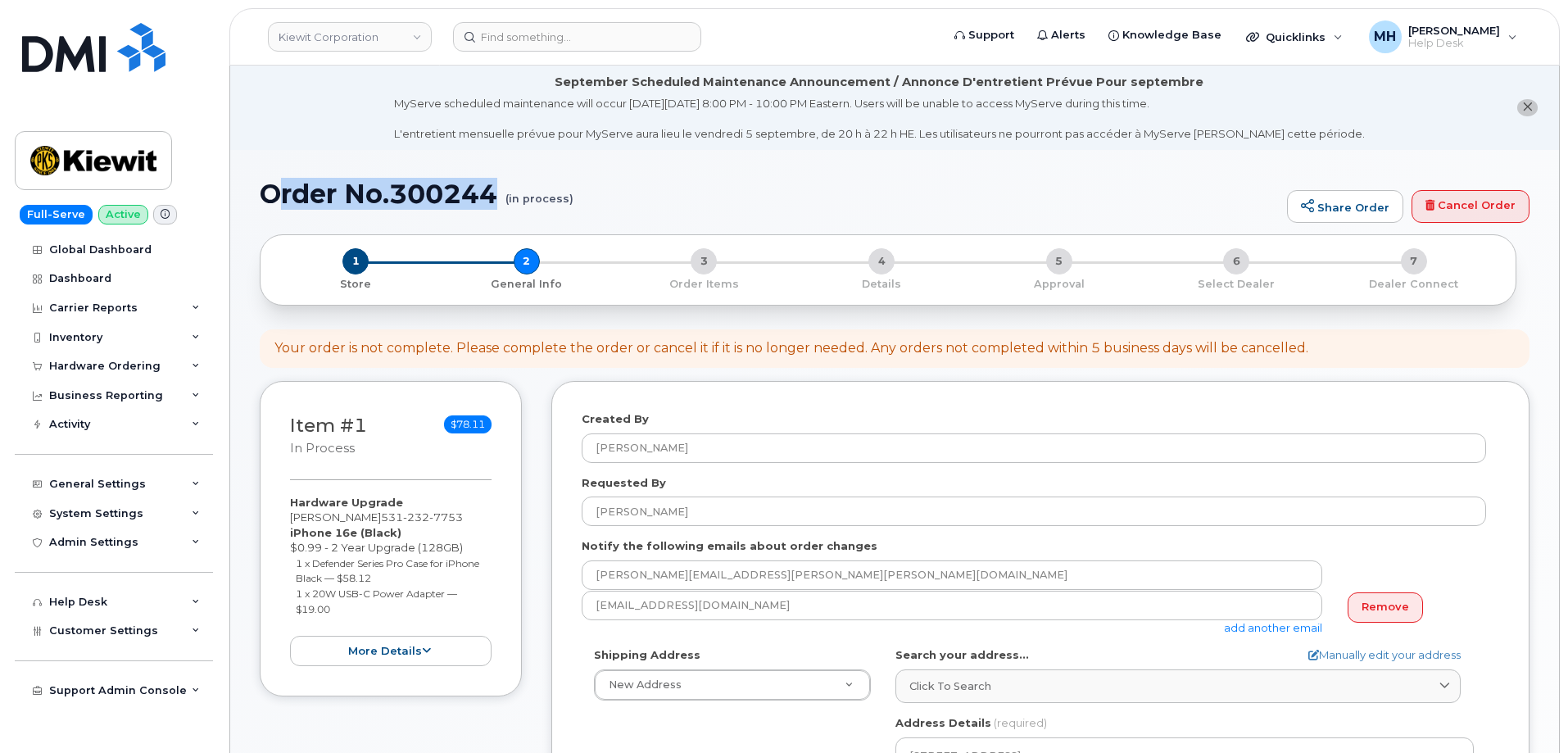
drag, startPoint x: 275, startPoint y: 193, endPoint x: 500, endPoint y: 193, distance: 225.0
click at [500, 193] on h1 "Order No.300244 (in process)" at bounding box center [769, 194] width 1019 height 29
click at [326, 192] on h1 "Order No.300244 (in process)" at bounding box center [769, 194] width 1019 height 29
drag, startPoint x: 275, startPoint y: 197, endPoint x: 498, endPoint y: 193, distance: 223.0
click at [498, 193] on h1 "Order No.300244 (in process)" at bounding box center [769, 194] width 1019 height 29
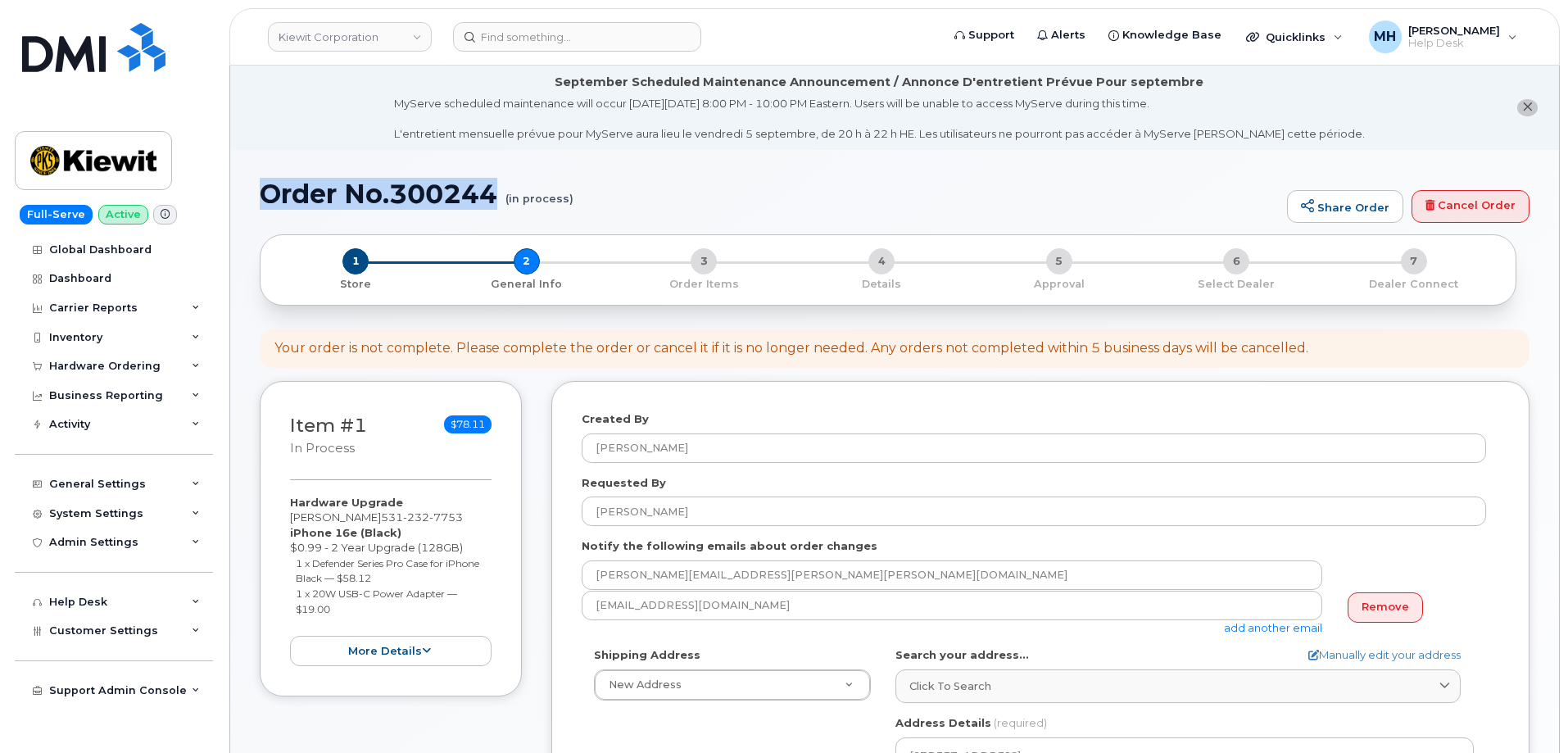
copy h1 "Order No.300244"
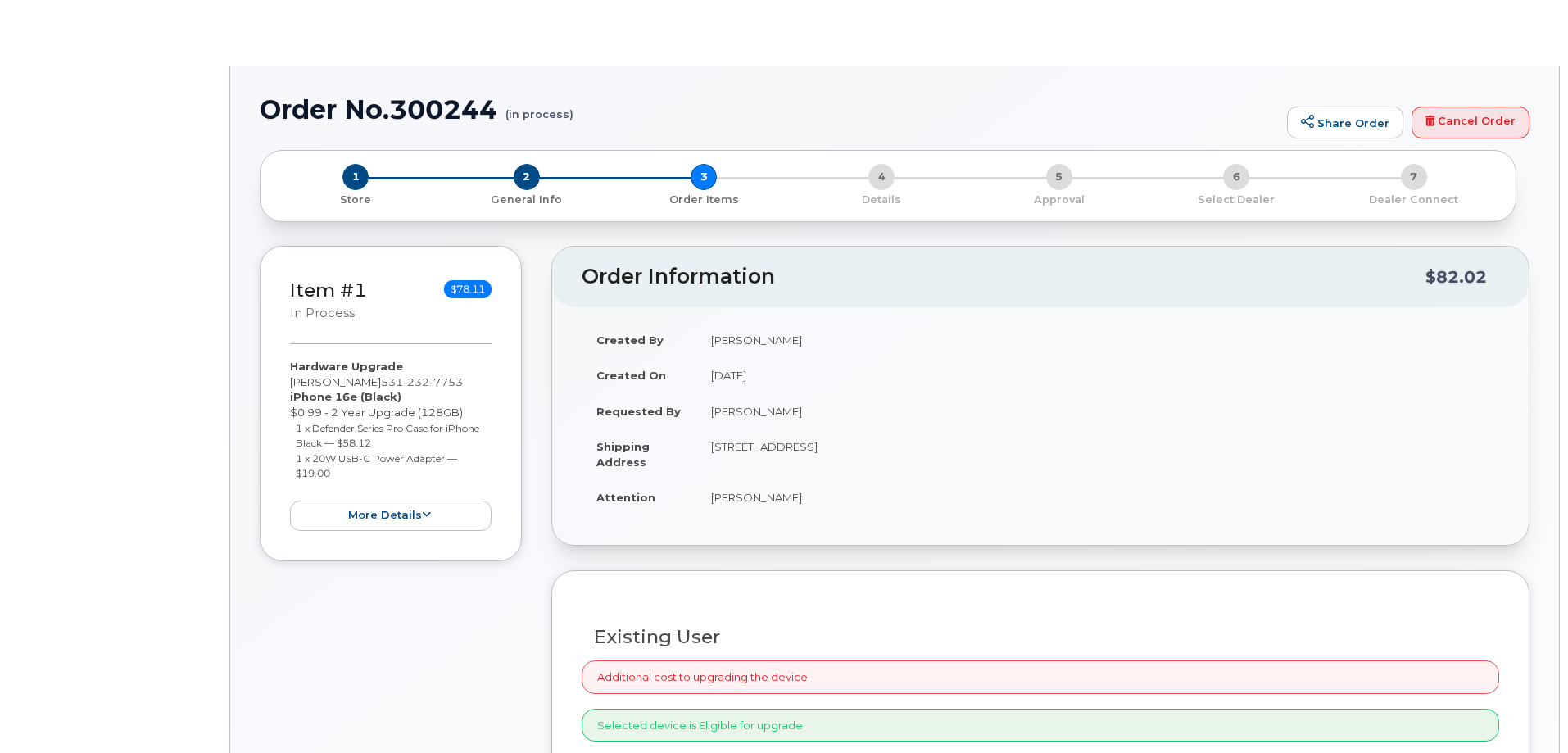
type input "[PERSON_NAME]"
radio input "true"
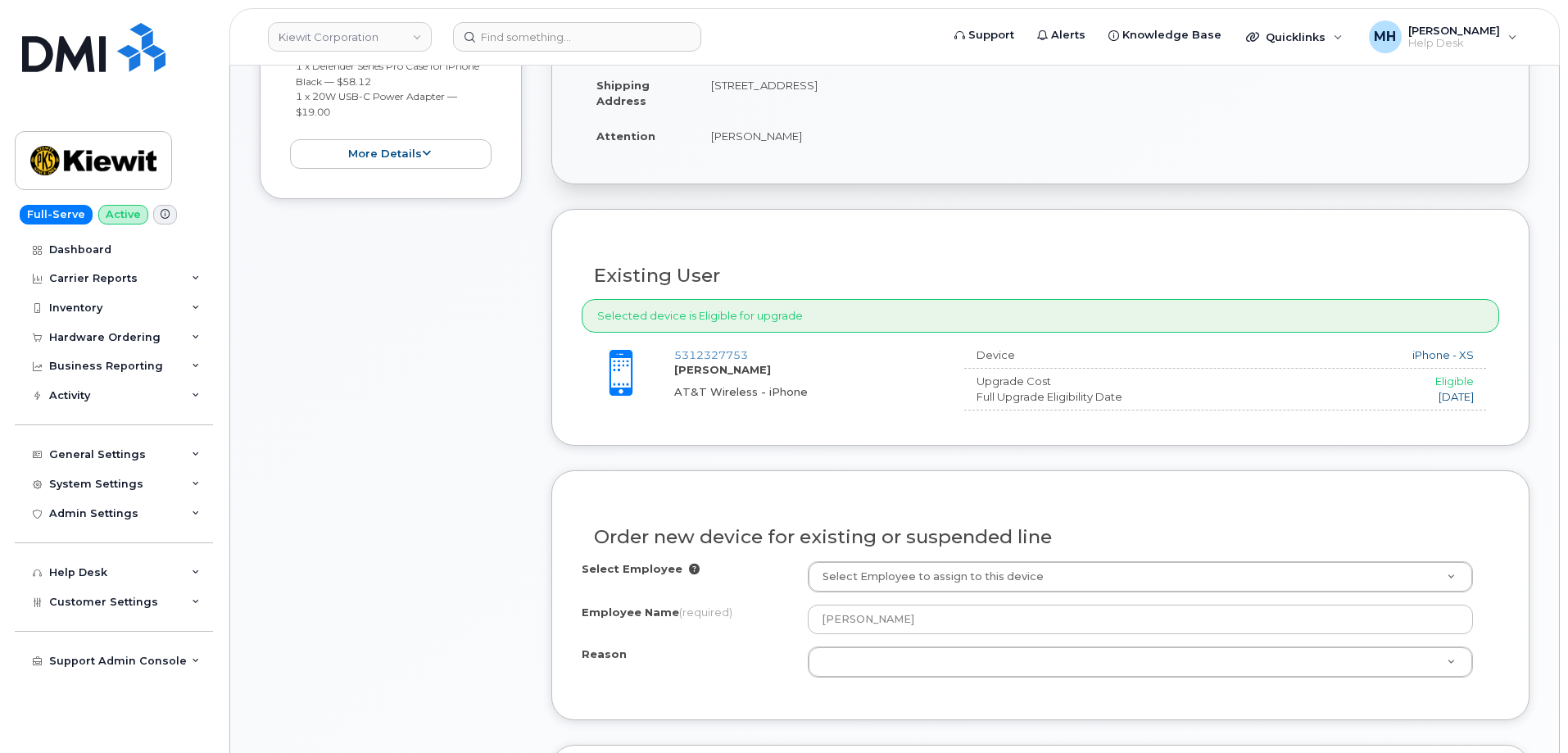
scroll to position [657, 0]
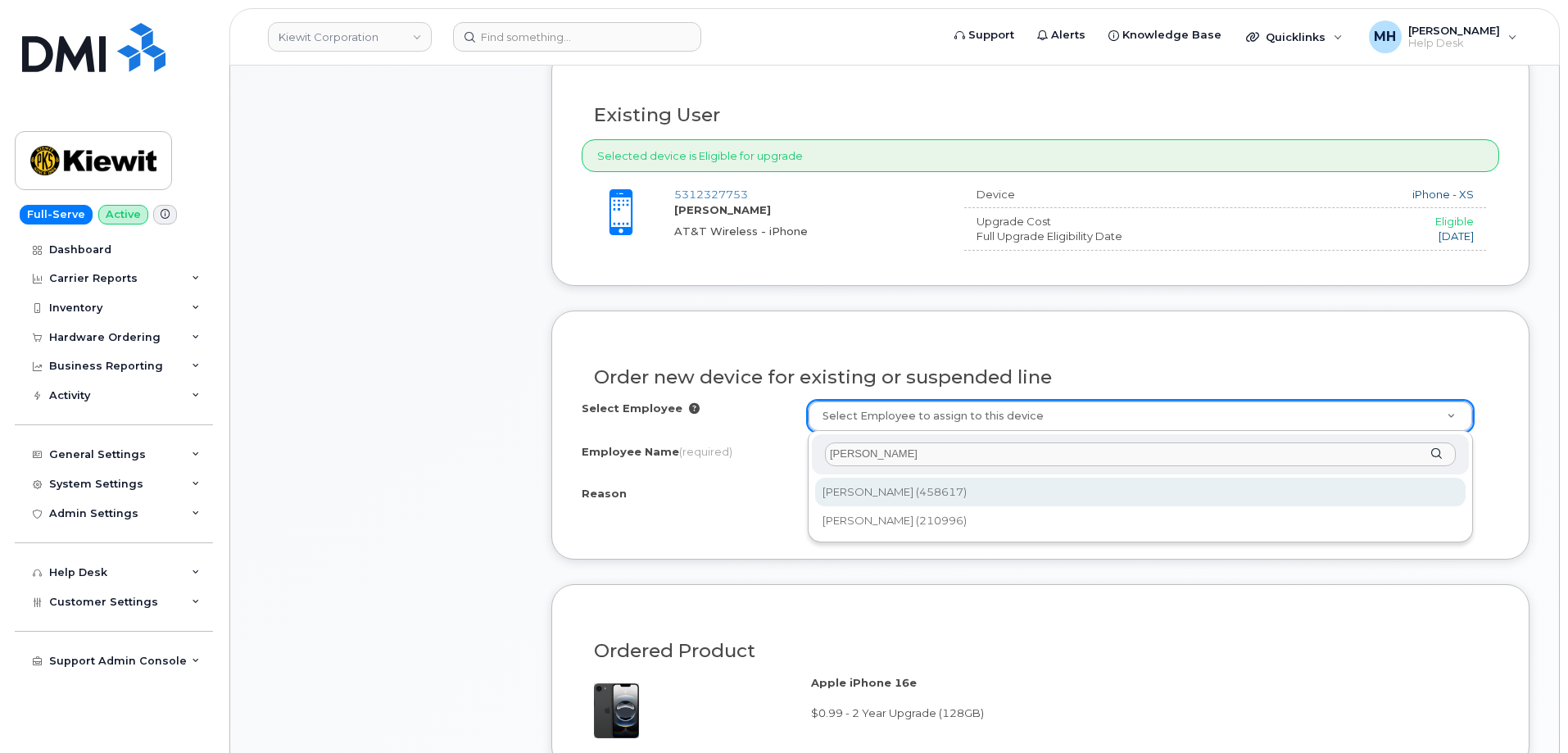
type input "[PERSON_NAME]"
type input "2157952"
type input "[PERSON_NAME]"
select select
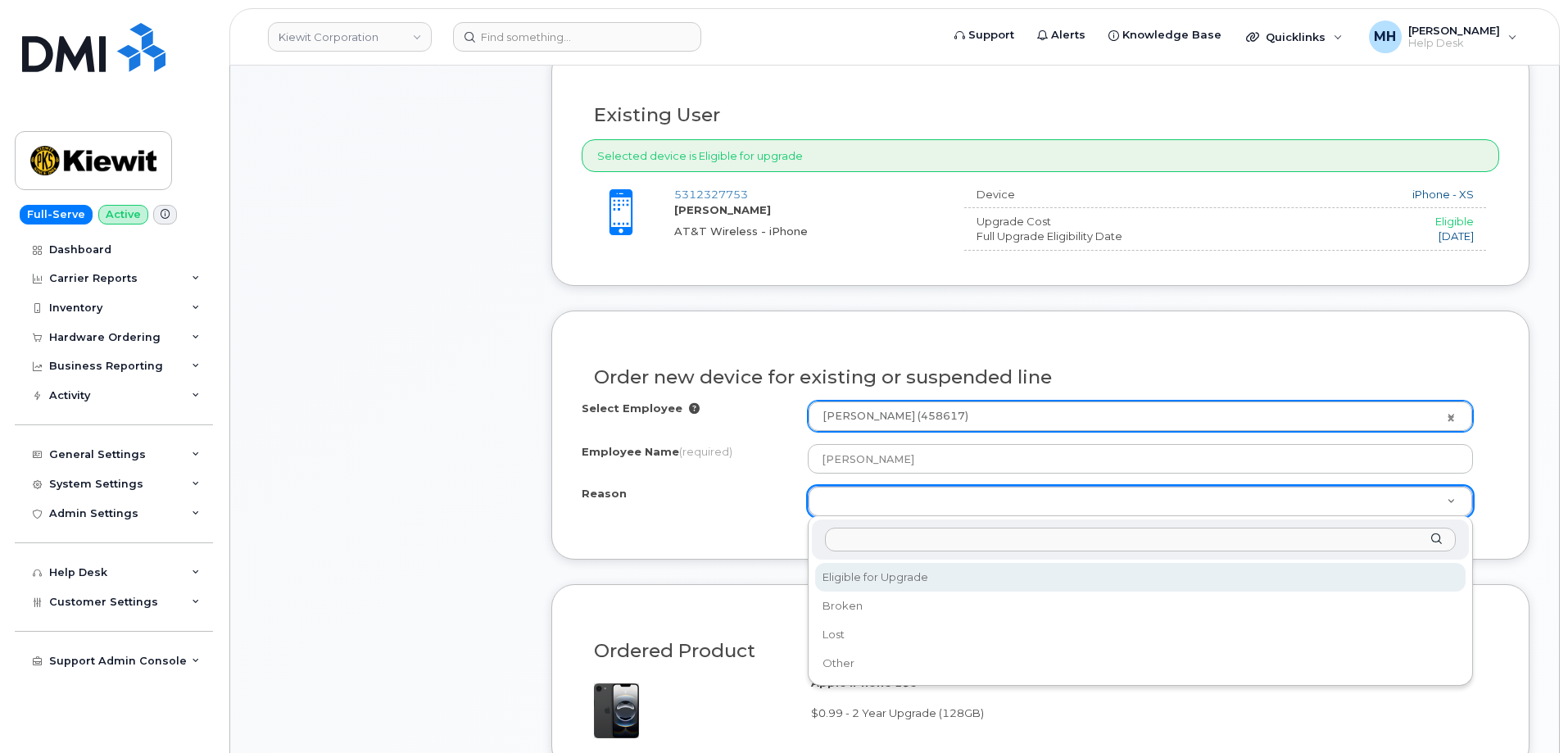
select select "eligible_for_upgrade"
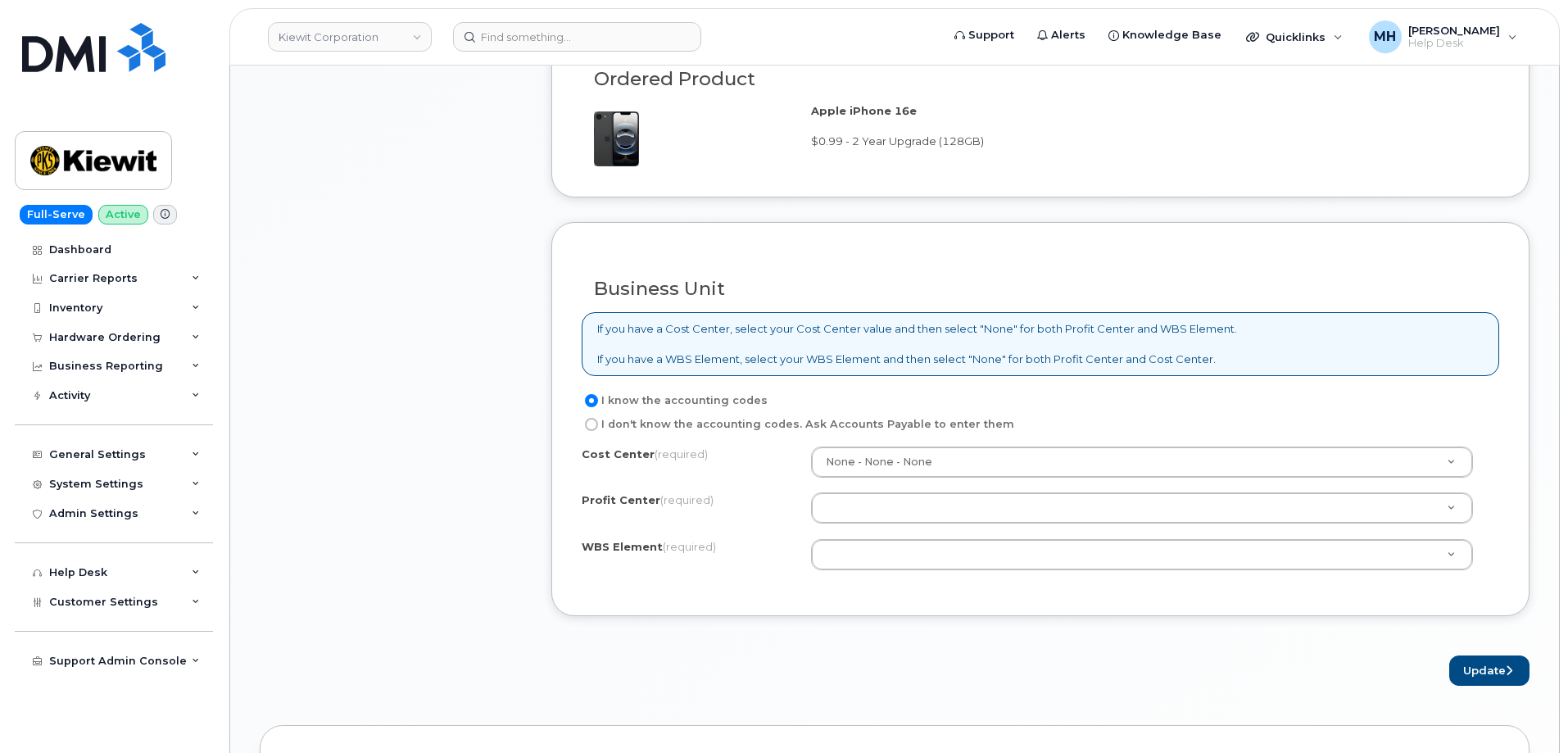
scroll to position [1231, 0]
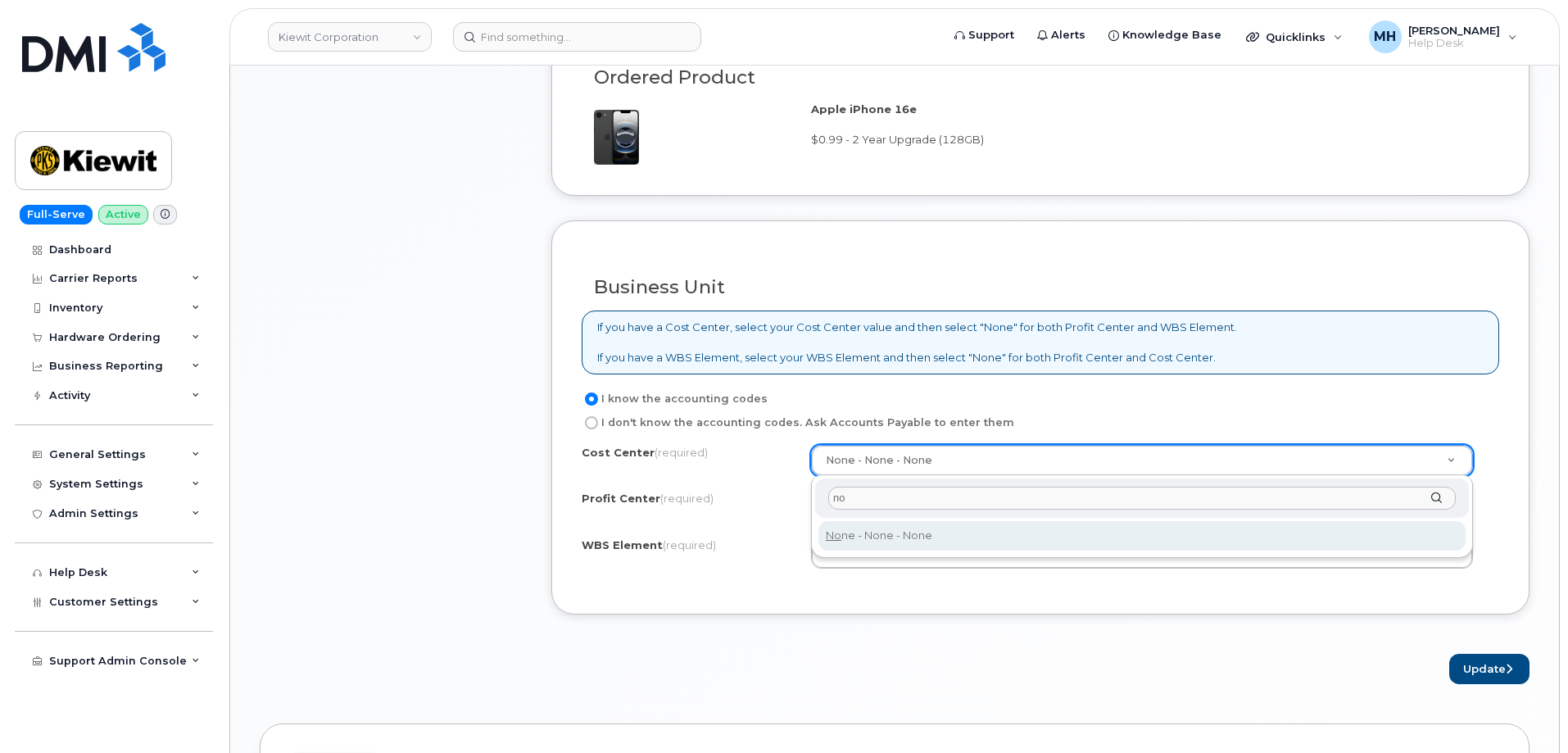
type input "no"
type input "None"
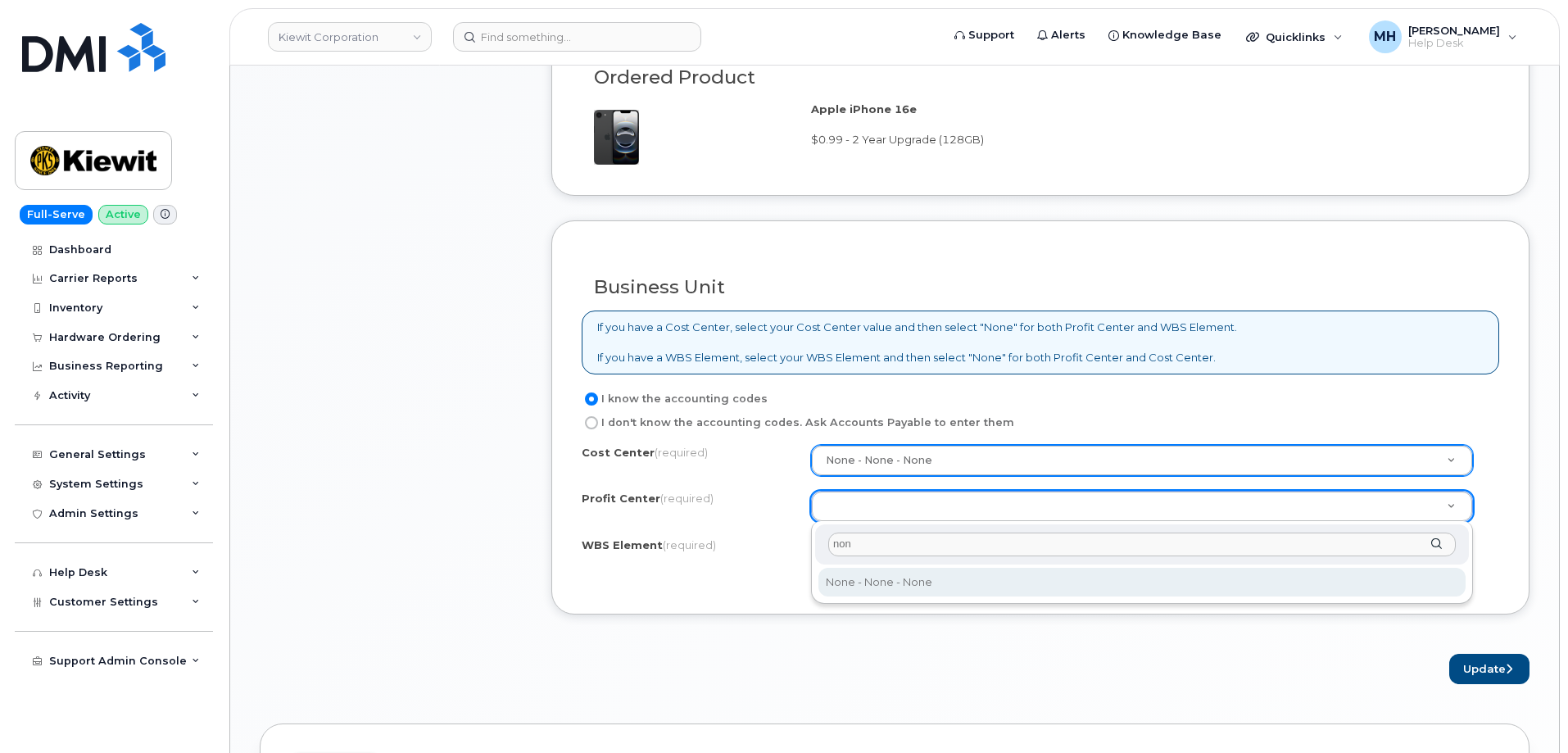
type input "non"
select select "None"
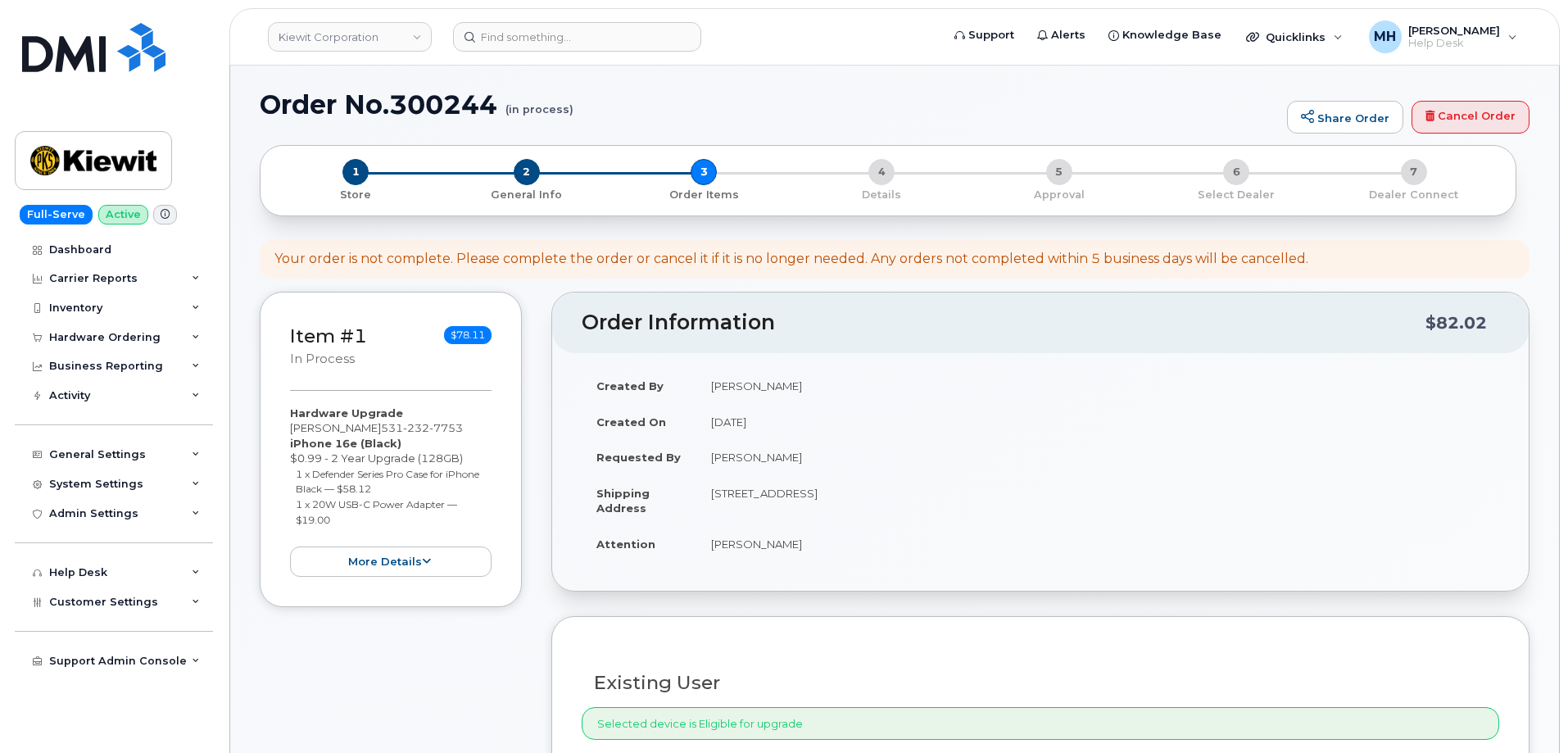
scroll to position [82, 0]
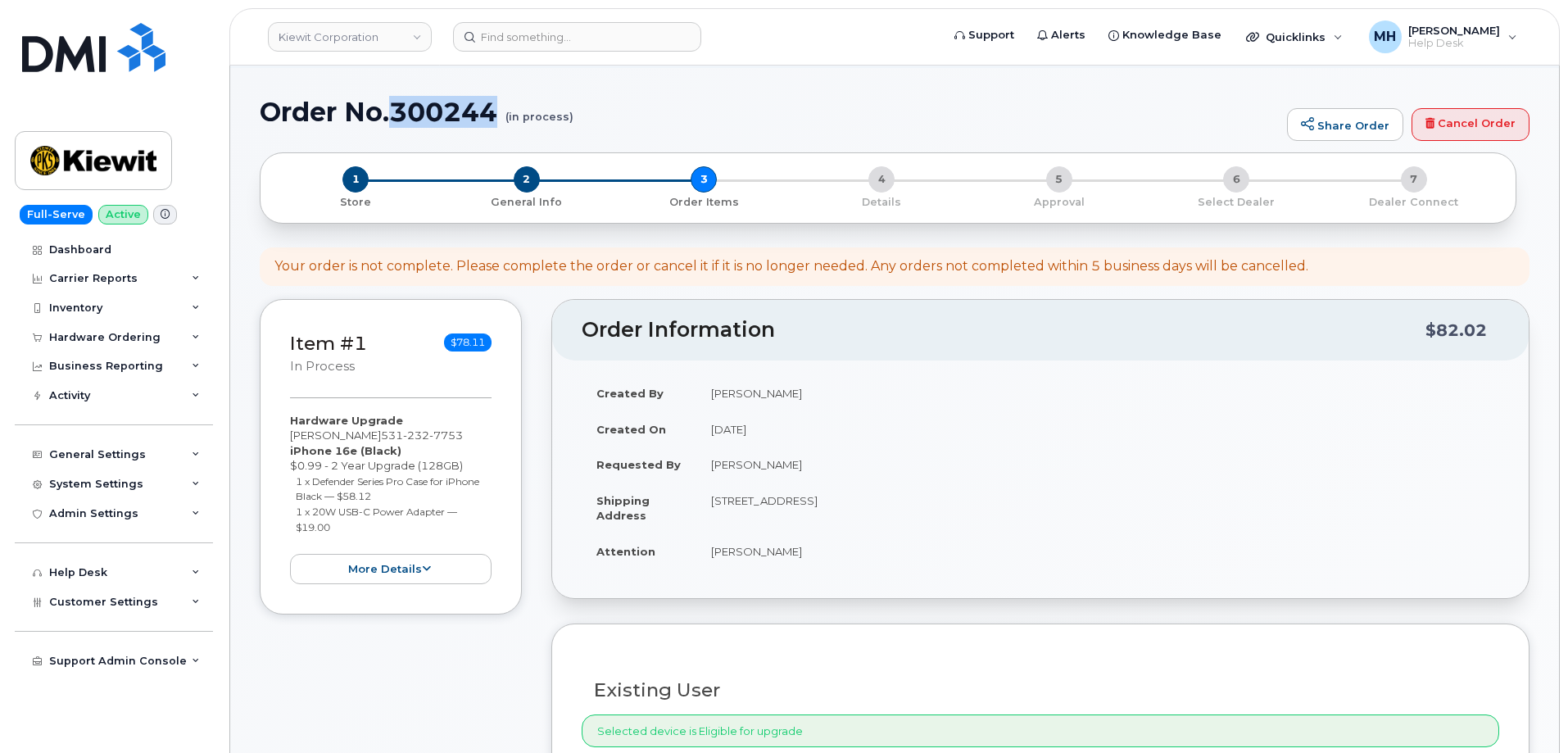
drag, startPoint x: 499, startPoint y: 118, endPoint x: 391, endPoint y: 118, distance: 108.0
click at [391, 118] on h1 "Order No.300244 (in process)" at bounding box center [769, 112] width 1019 height 29
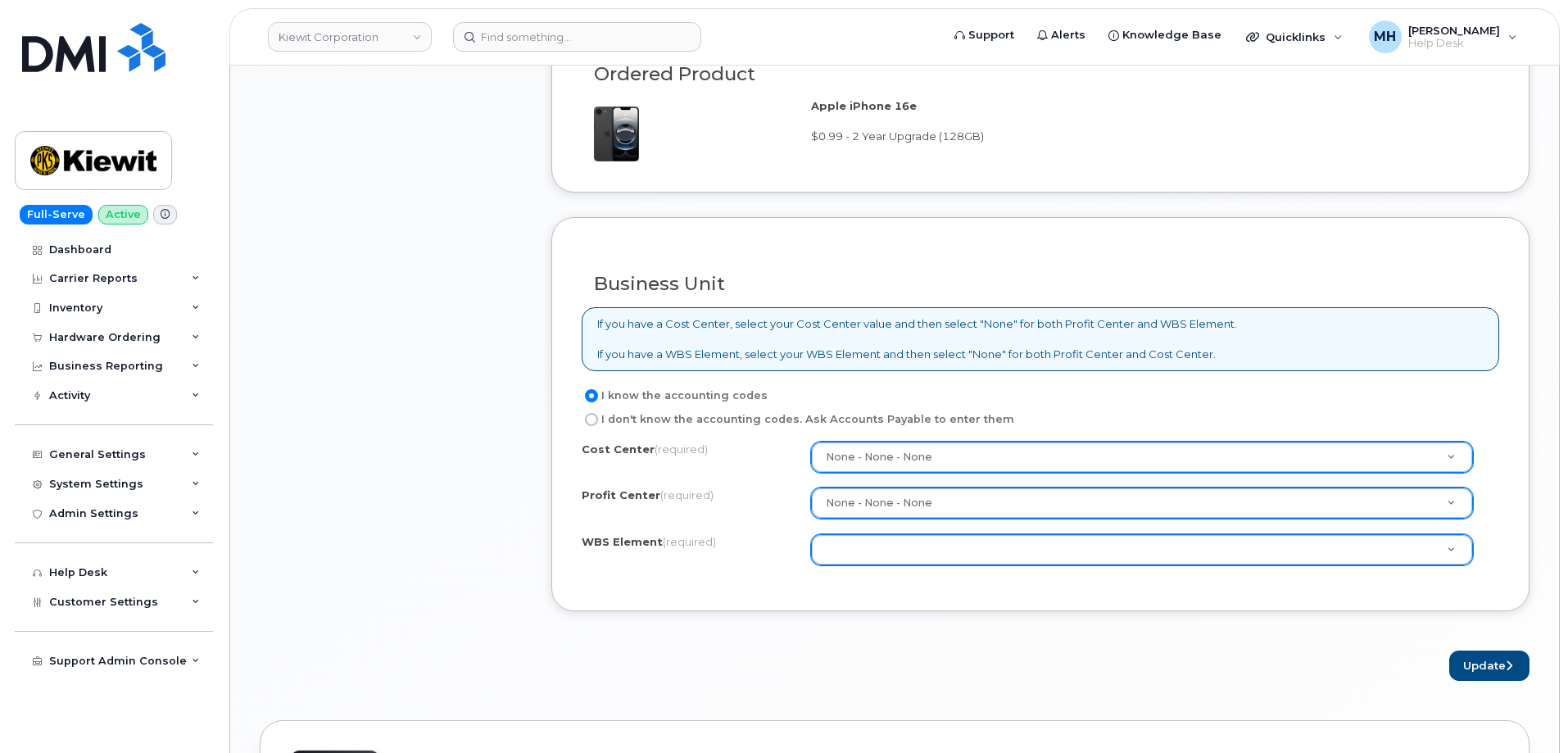
scroll to position [1393, 0]
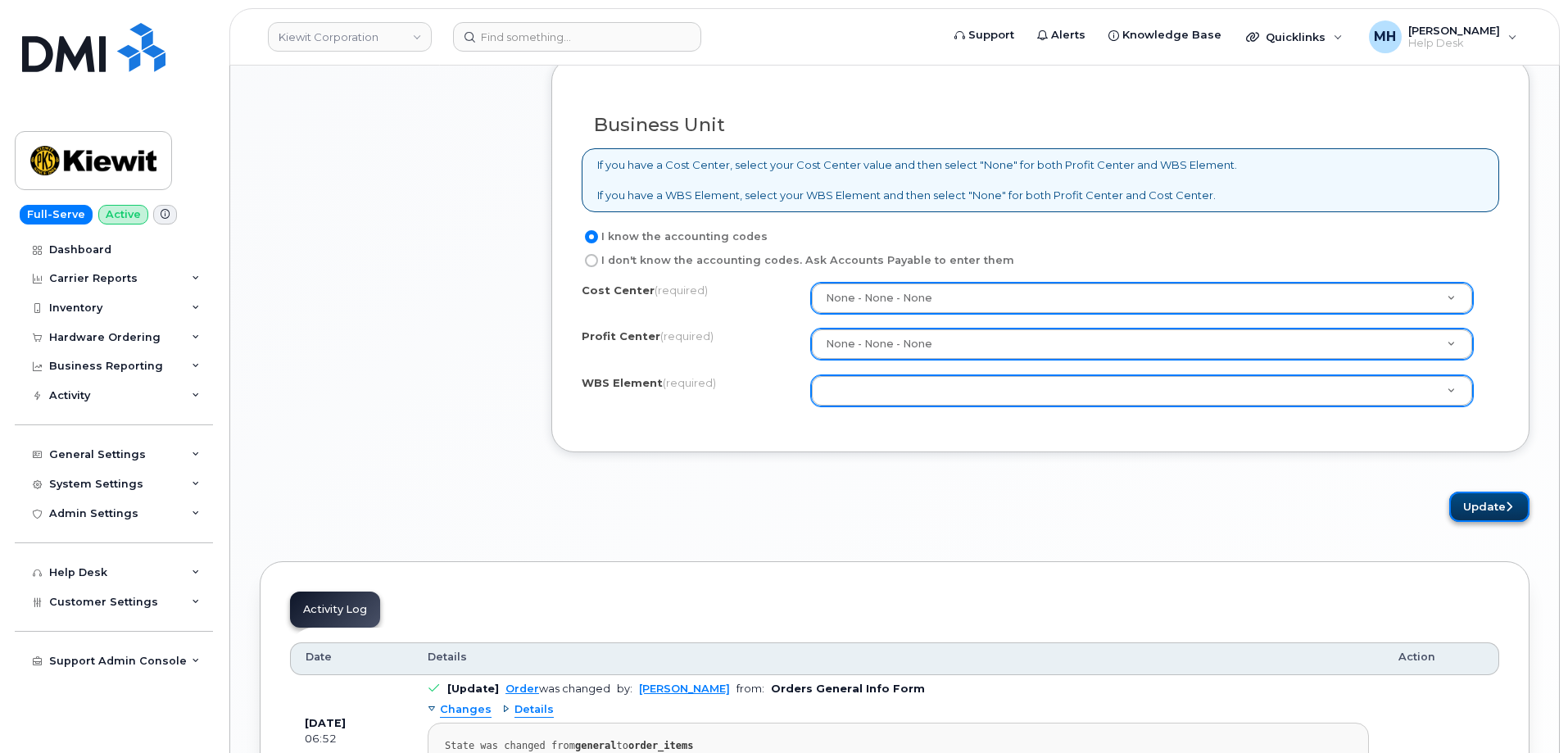
click at [1461, 516] on button "Update" at bounding box center [1489, 507] width 80 height 31
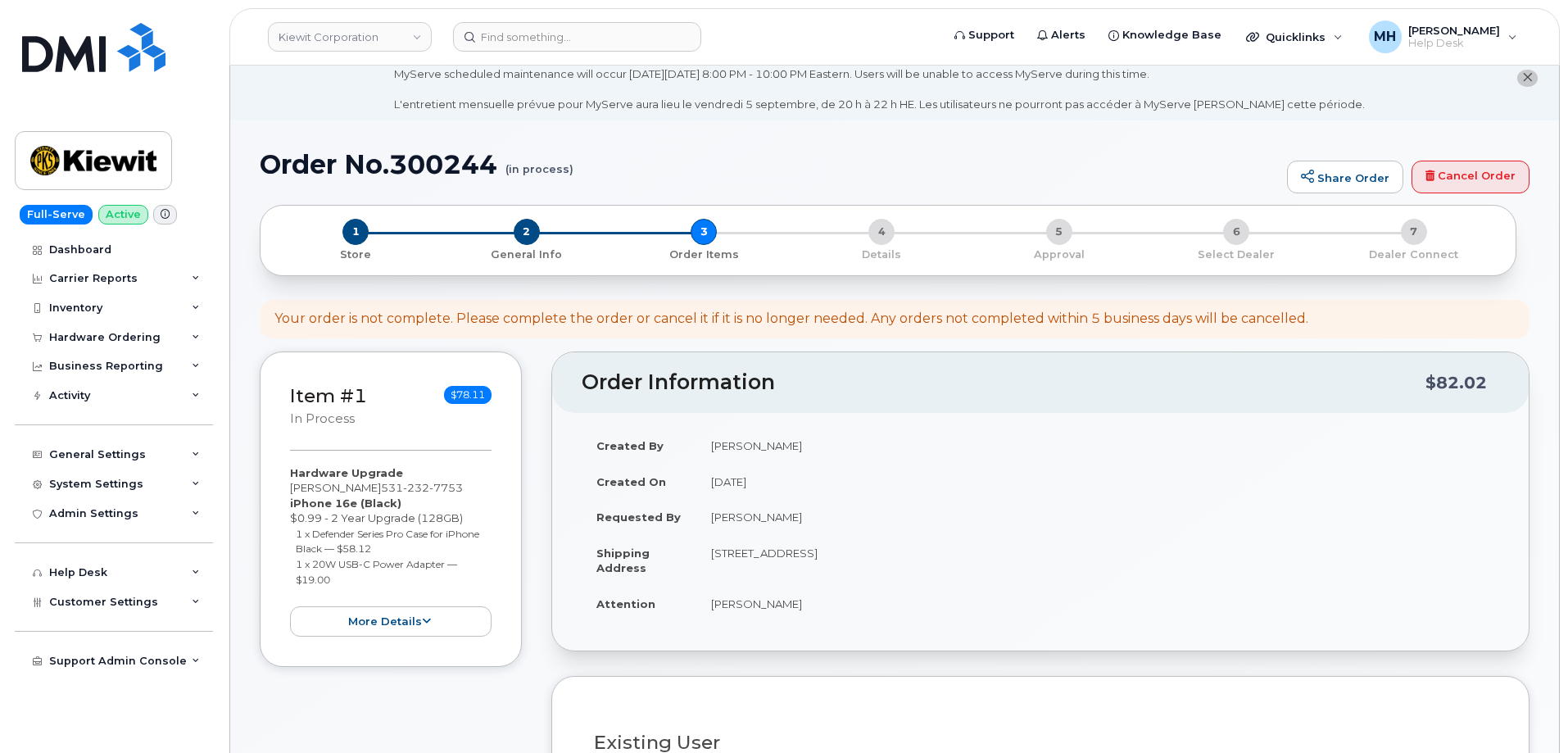
scroll to position [0, 0]
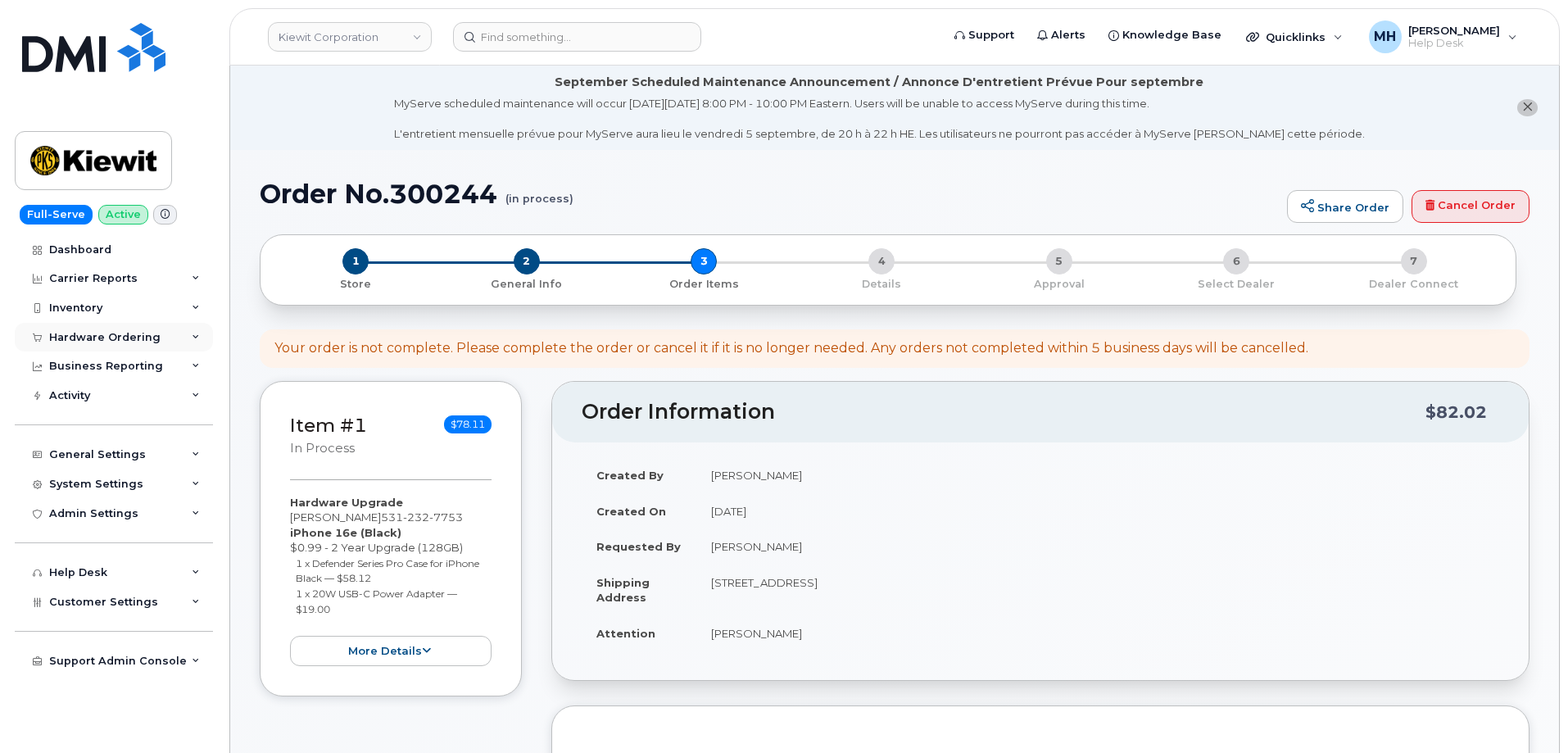
click at [137, 332] on div "Hardware Ordering" at bounding box center [104, 338] width 111 height 14
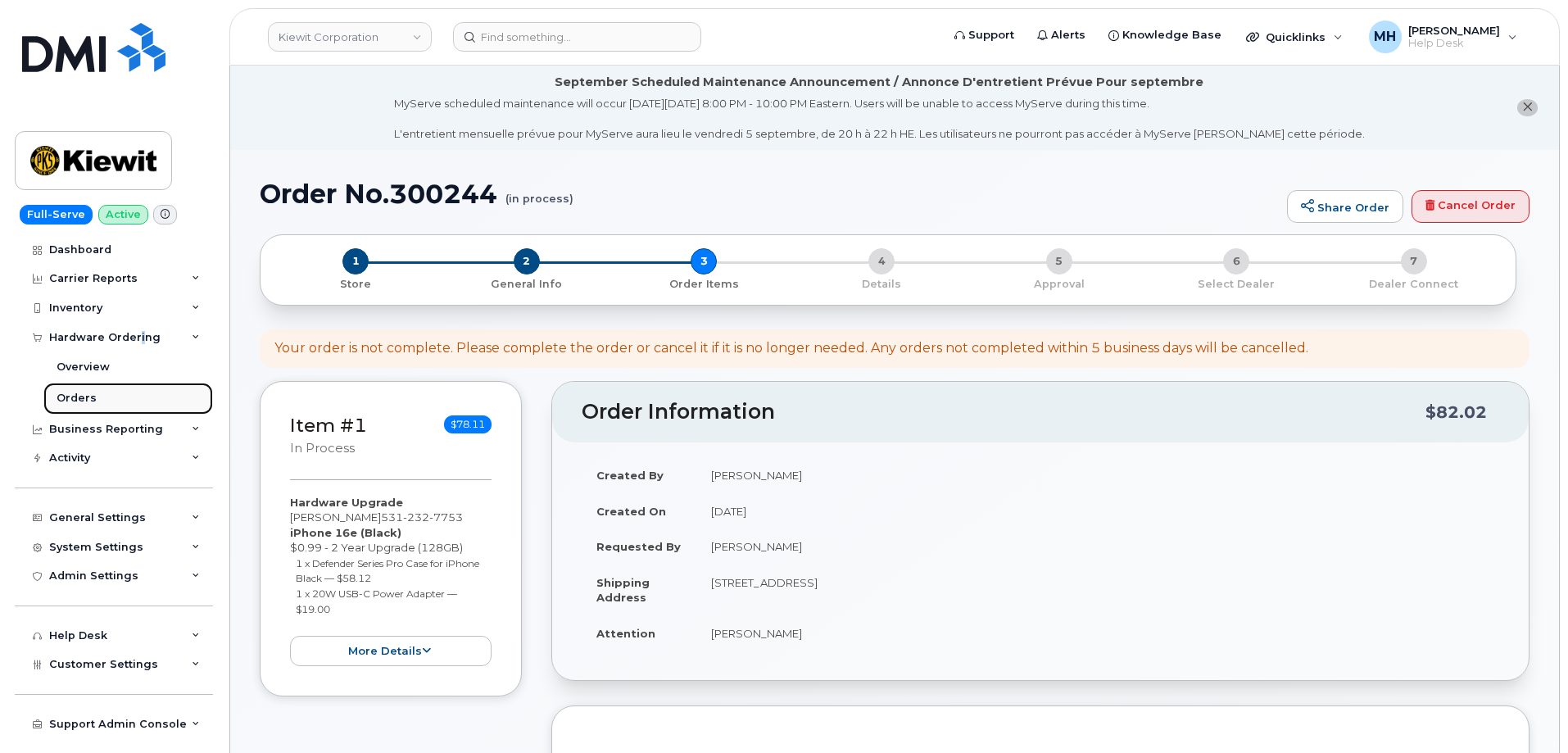
click at [102, 399] on link "Orders" at bounding box center [128, 398] width 170 height 31
